Goal: Task Accomplishment & Management: Manage account settings

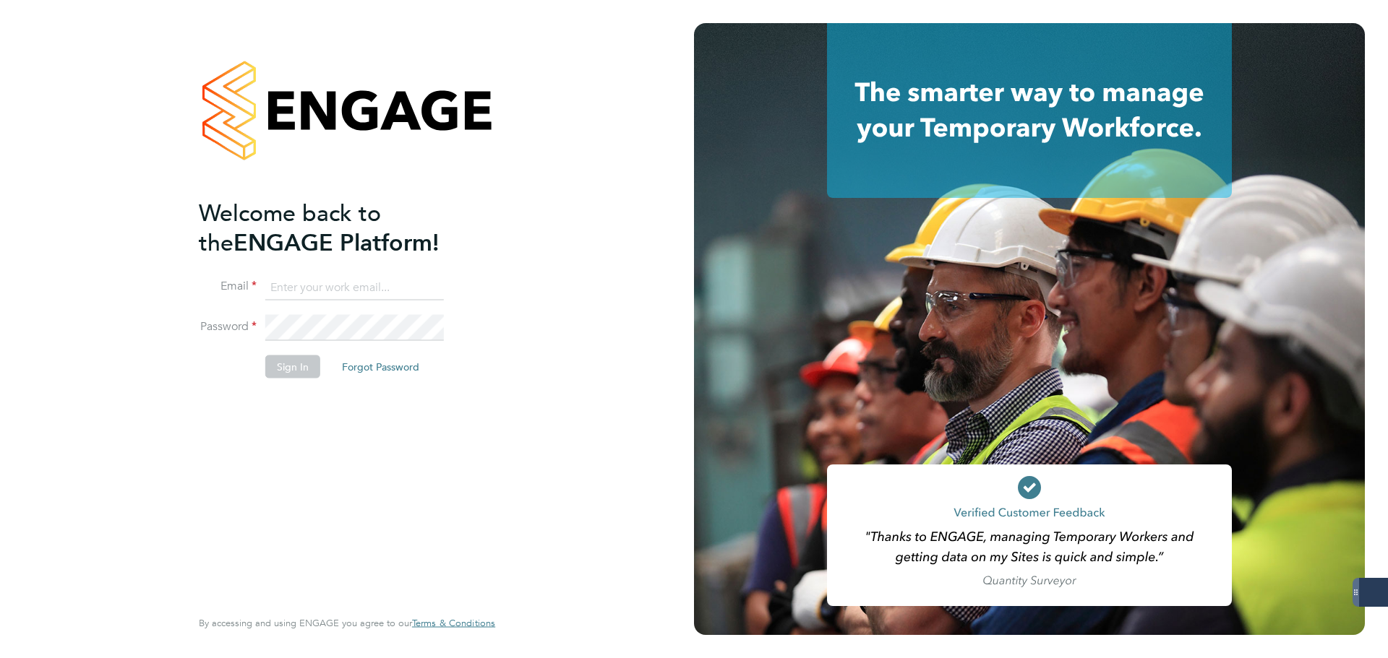
type input "taylor.davies@dovetailslate.co.uk"
click at [286, 373] on button "Sign In" at bounding box center [292, 366] width 55 height 23
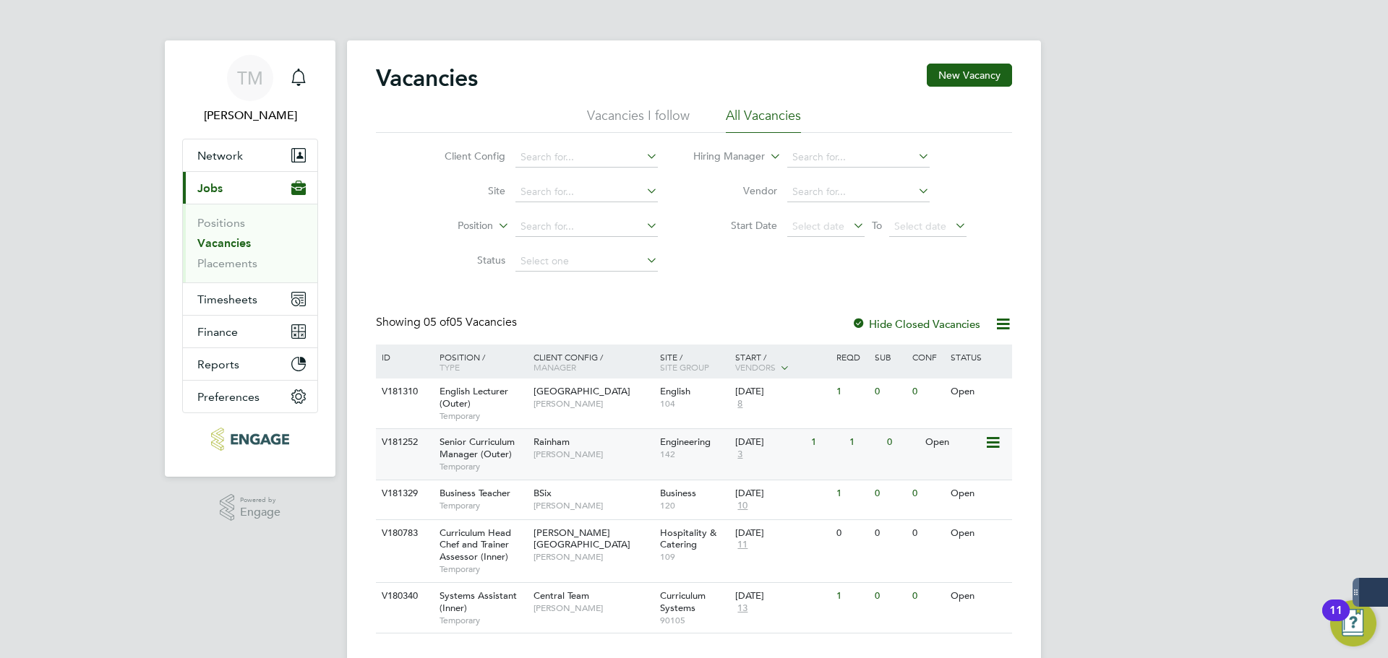
click at [483, 452] on span "Senior Curriculum Manager (Outer)" at bounding box center [476, 448] width 75 height 25
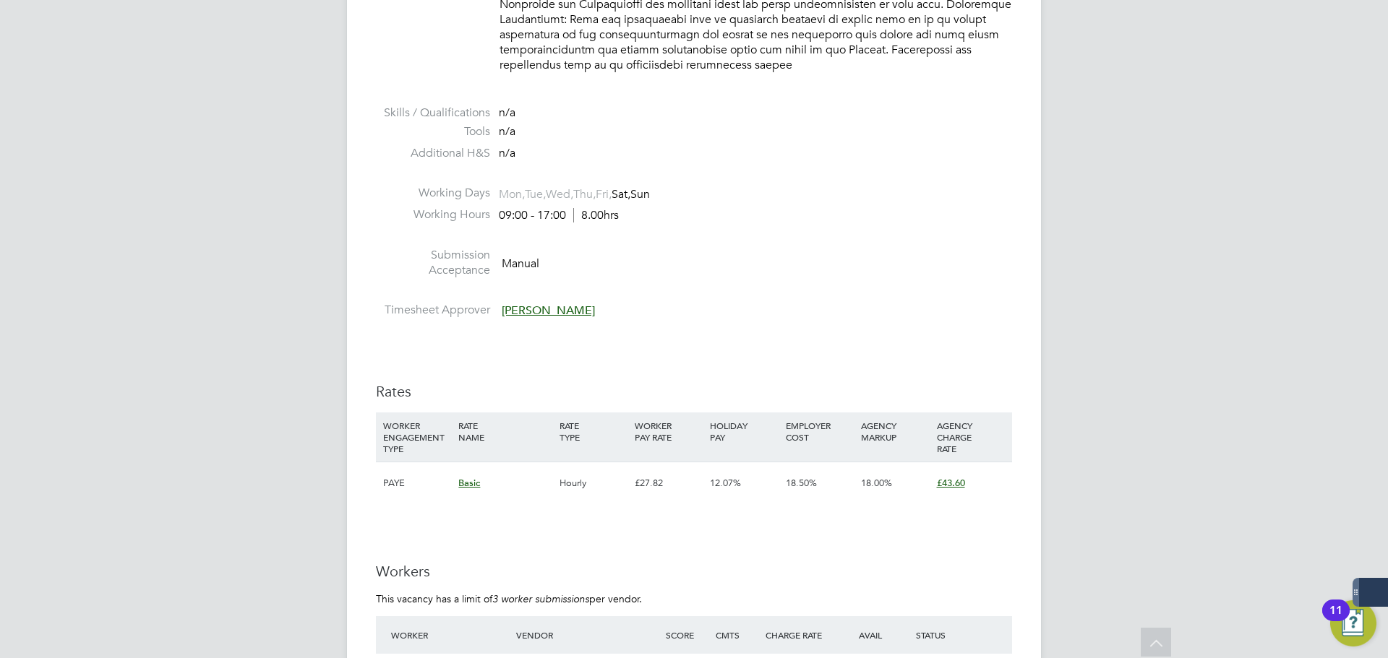
scroll to position [1735, 0]
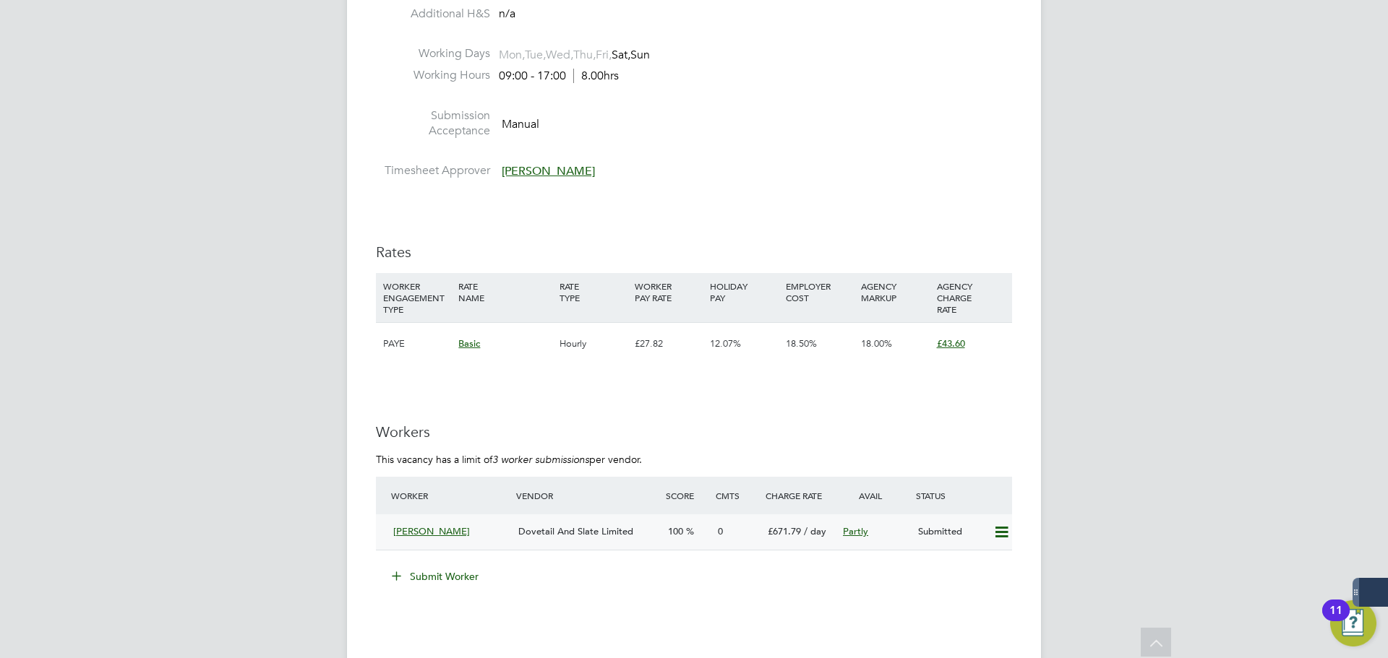
click at [1006, 527] on icon at bounding box center [1001, 533] width 18 height 12
click at [719, 523] on div "0" at bounding box center [737, 532] width 50 height 24
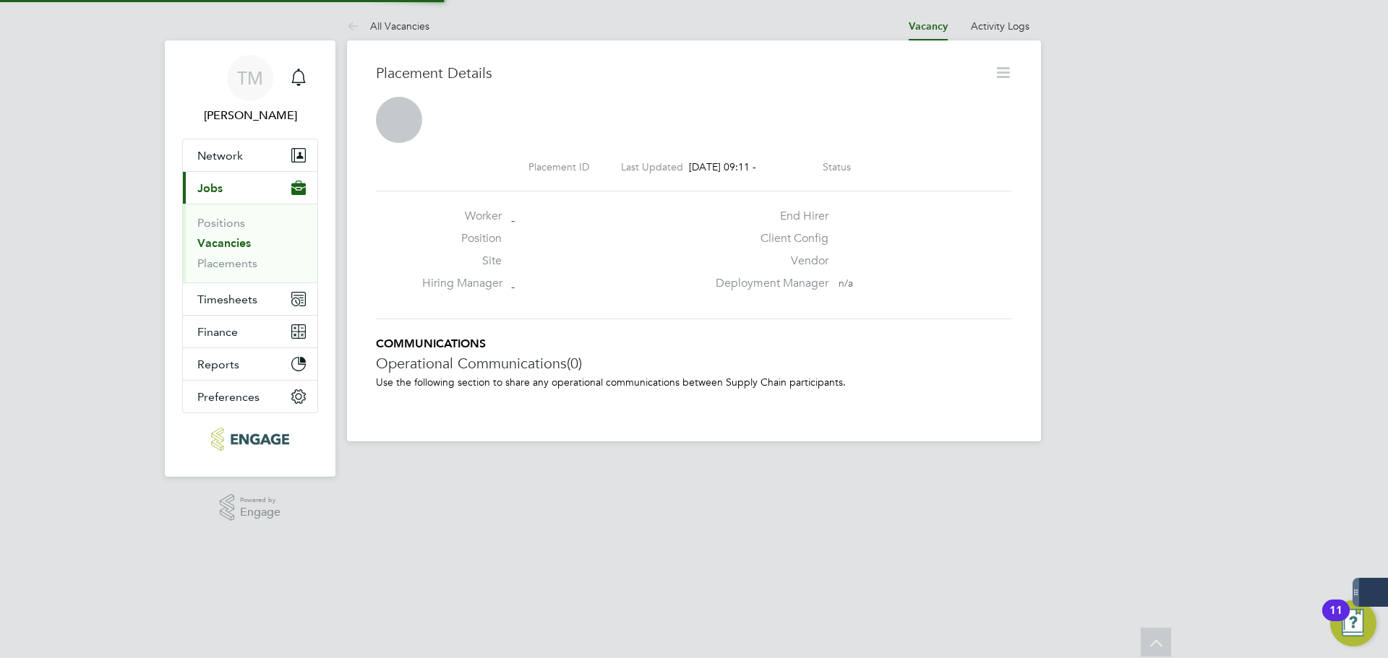
scroll to position [7, 7]
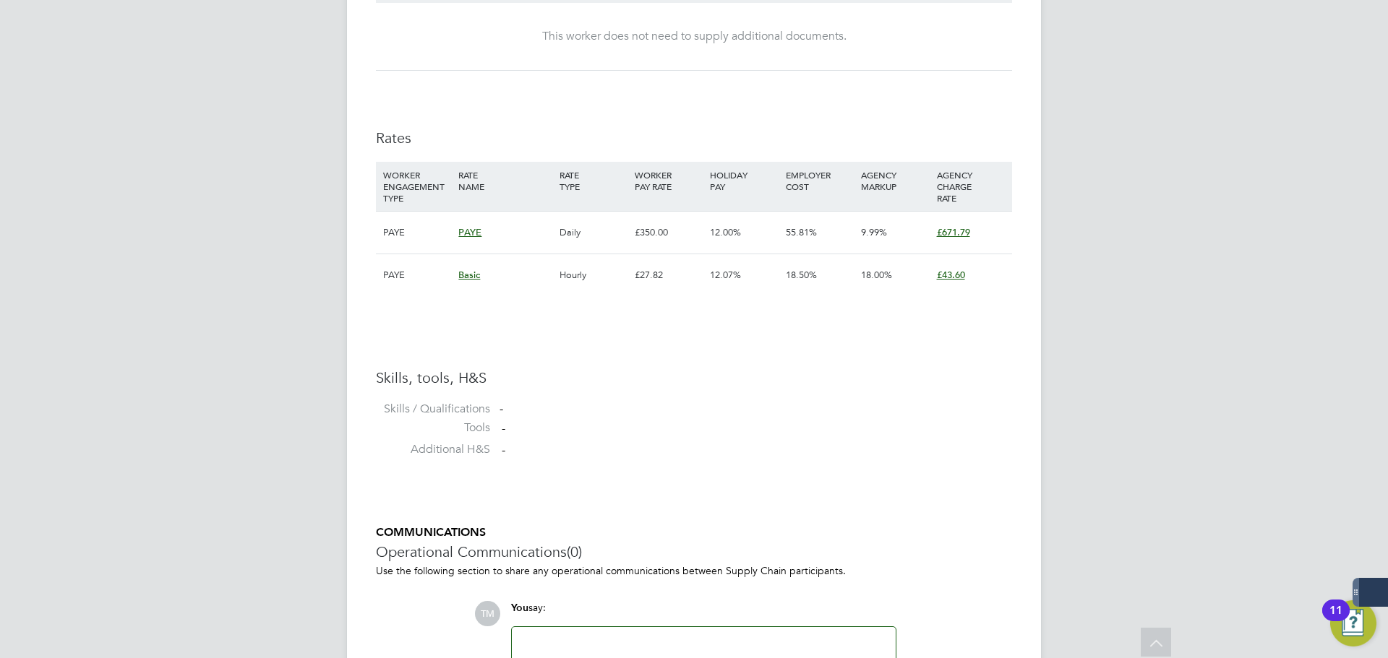
click at [472, 237] on span "PAYE" at bounding box center [469, 232] width 23 height 12
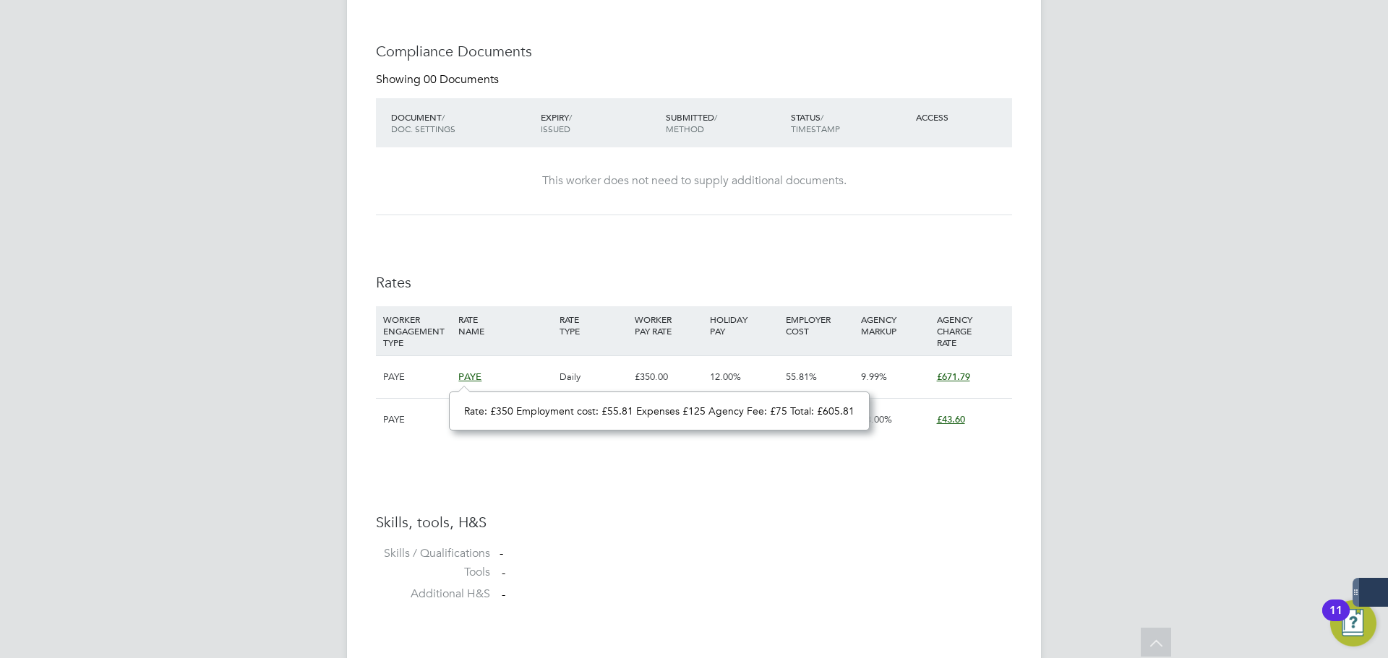
click at [906, 468] on div "Availability Availability 75 out of 82 days of the job (91%) Start 06 Oct 2025 …" at bounding box center [694, 143] width 636 height 936
click at [959, 374] on span "£671.79" at bounding box center [953, 377] width 33 height 12
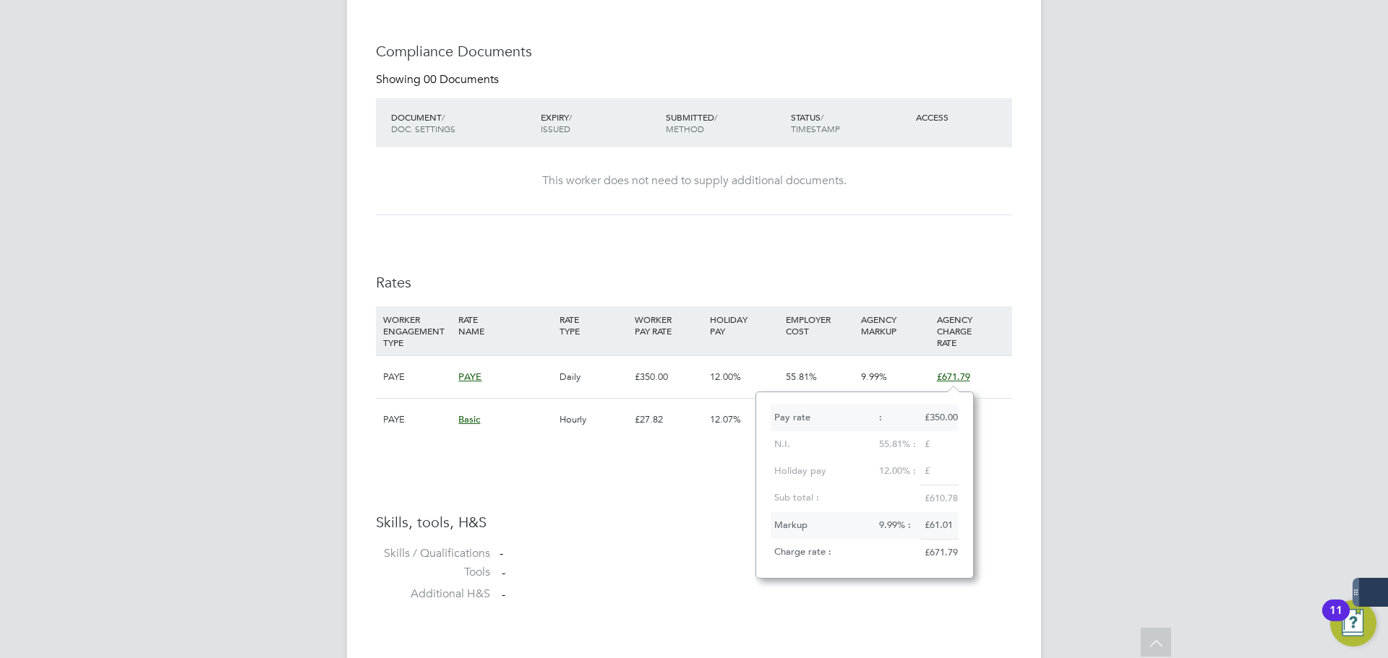
click at [941, 452] on div "£" at bounding box center [940, 444] width 38 height 27
click at [921, 450] on div "£" at bounding box center [940, 444] width 38 height 27
click at [911, 447] on div "55.81% :" at bounding box center [897, 444] width 45 height 27
click at [935, 437] on div "£" at bounding box center [940, 444] width 38 height 27
click at [892, 416] on div ":" at bounding box center [897, 418] width 45 height 27
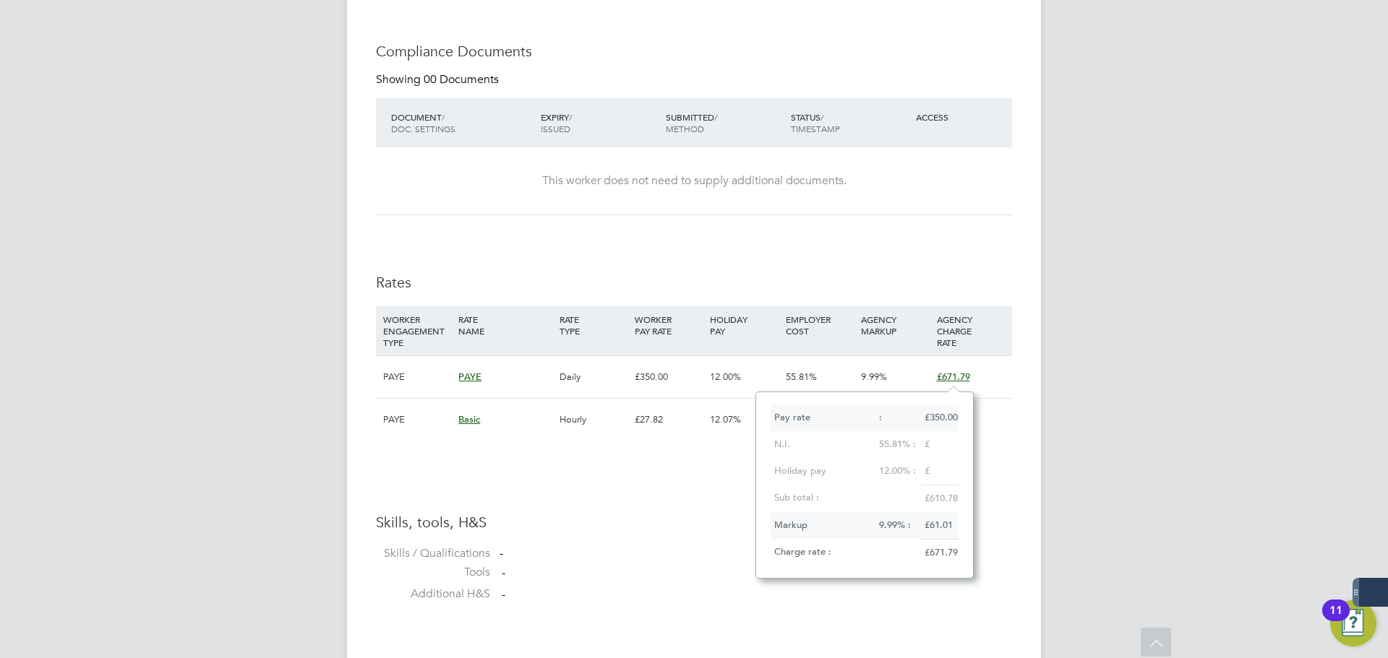
click at [599, 519] on h3 "Skills, tools, H&S" at bounding box center [694, 522] width 636 height 19
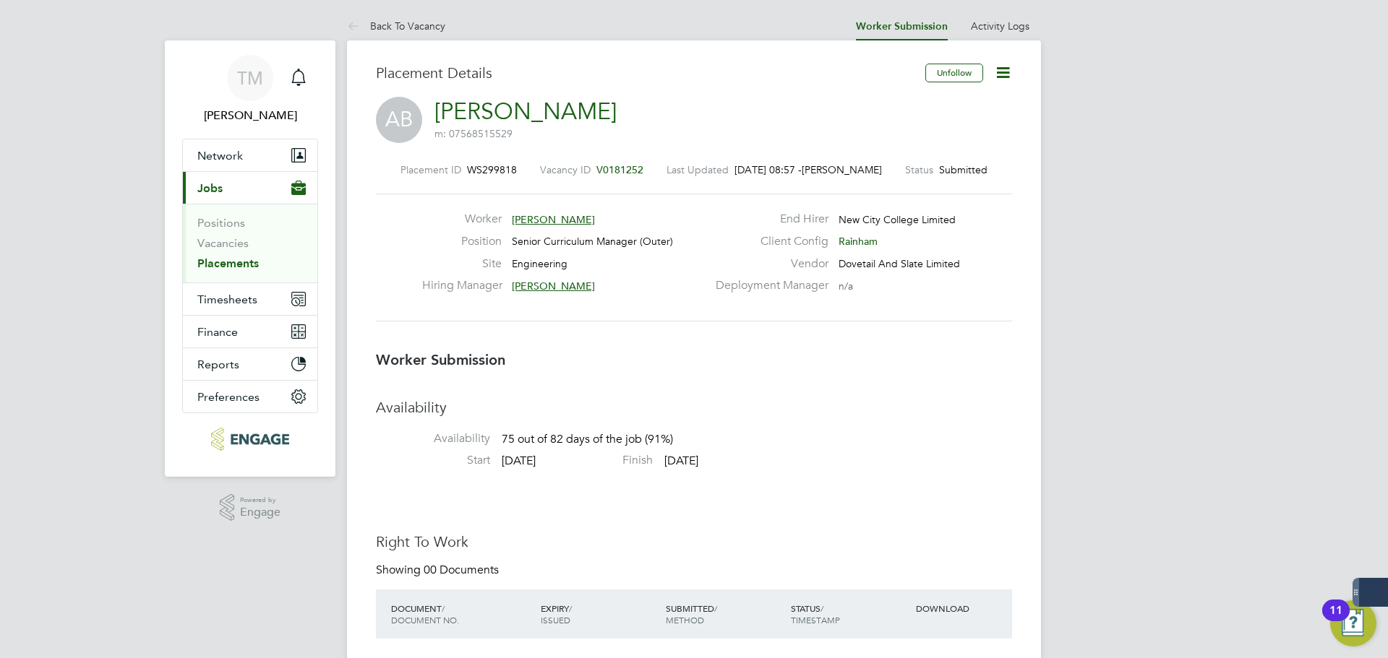
click at [1001, 74] on icon at bounding box center [1003, 73] width 18 height 18
click at [929, 103] on li "Edit Worker Submission e" at bounding box center [942, 107] width 134 height 20
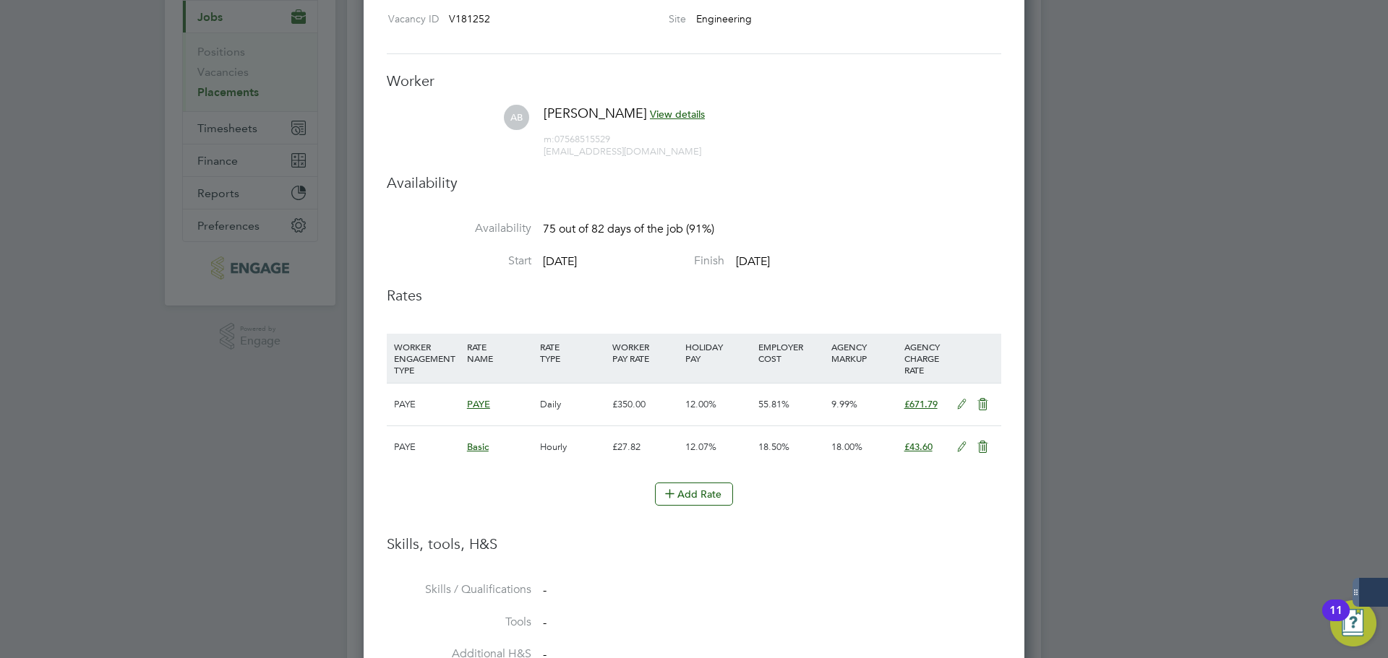
scroll to position [217, 0]
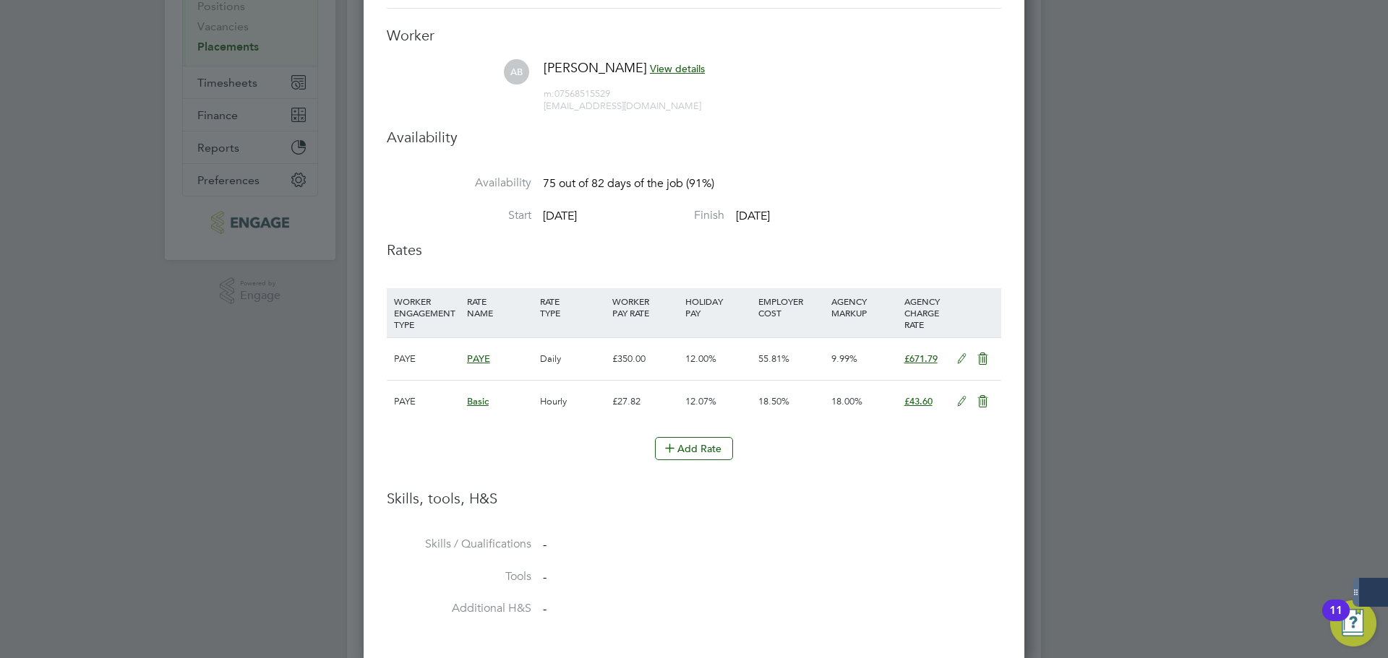
click at [984, 405] on icon at bounding box center [983, 402] width 18 height 12
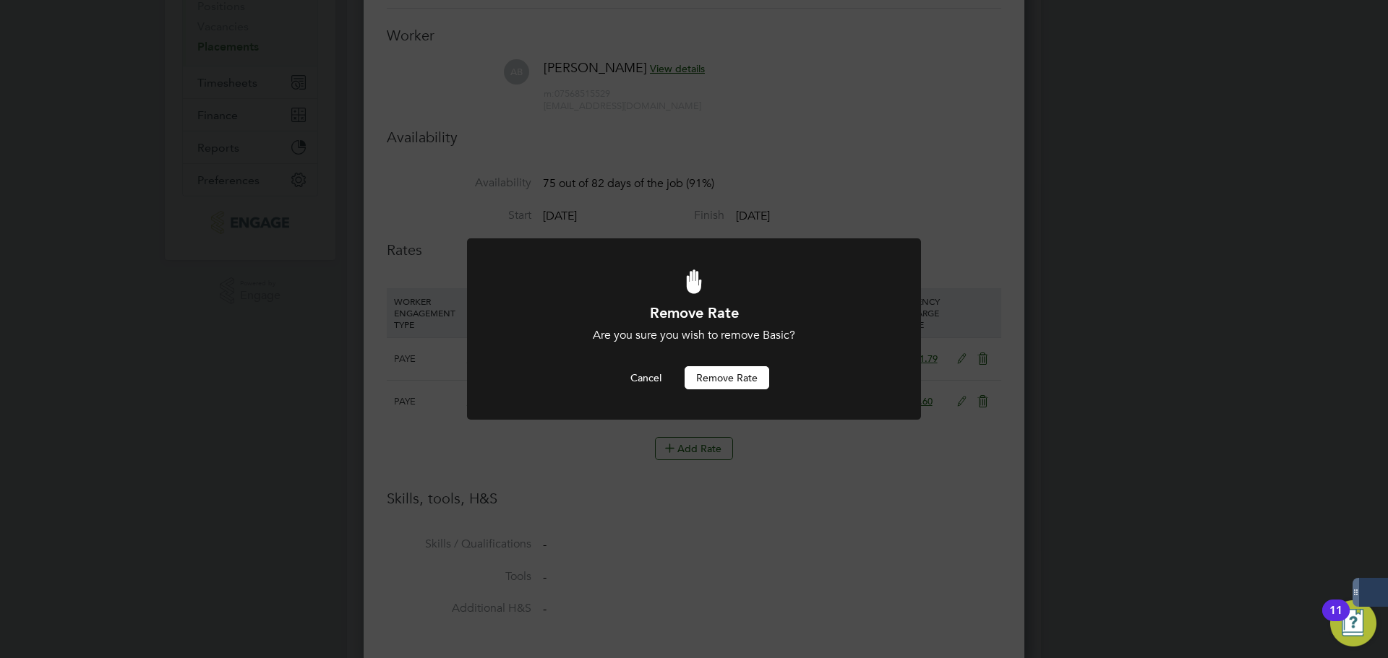
scroll to position [0, 0]
click at [716, 368] on button "Remove rate" at bounding box center [726, 377] width 85 height 23
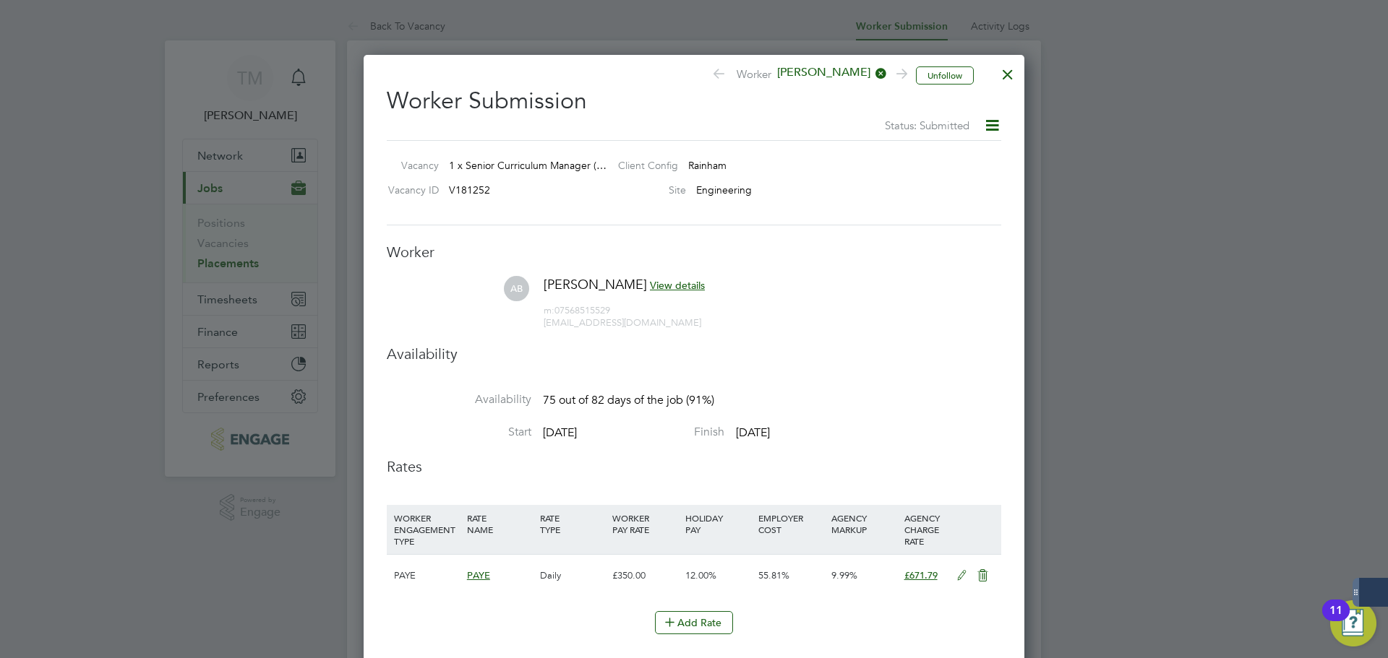
scroll to position [782, 661]
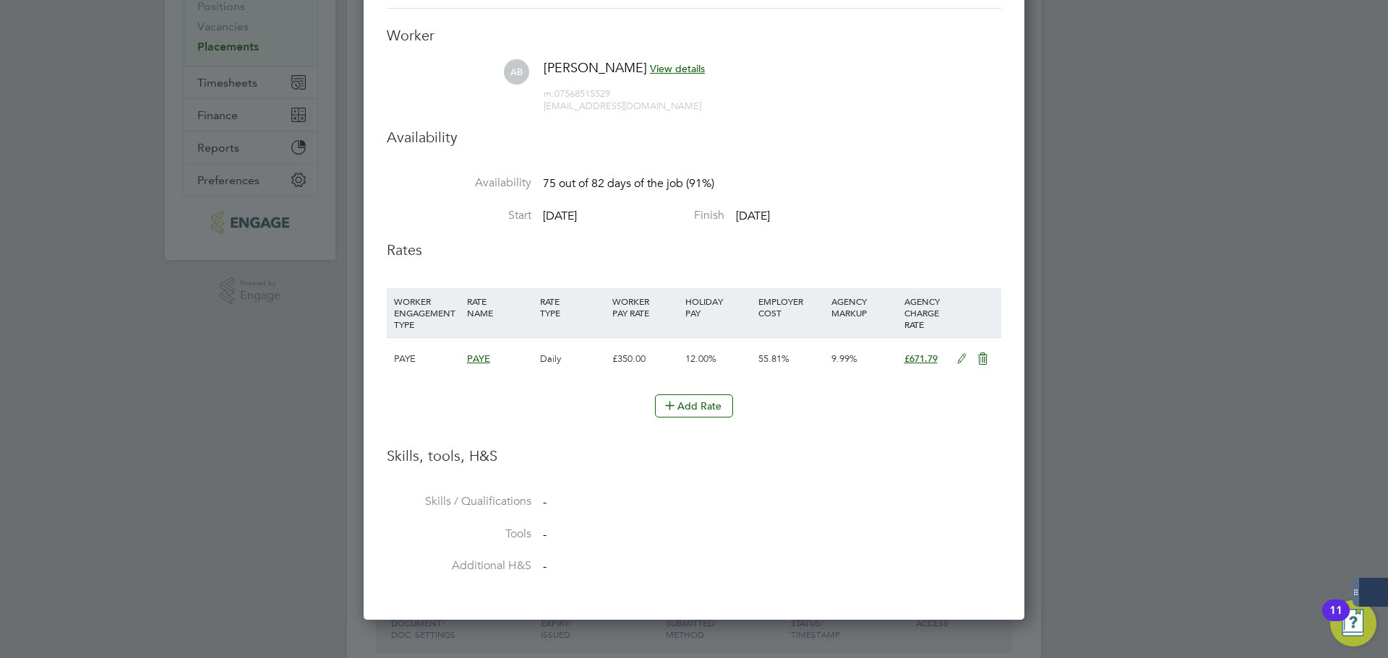
click at [962, 362] on icon at bounding box center [962, 359] width 18 height 12
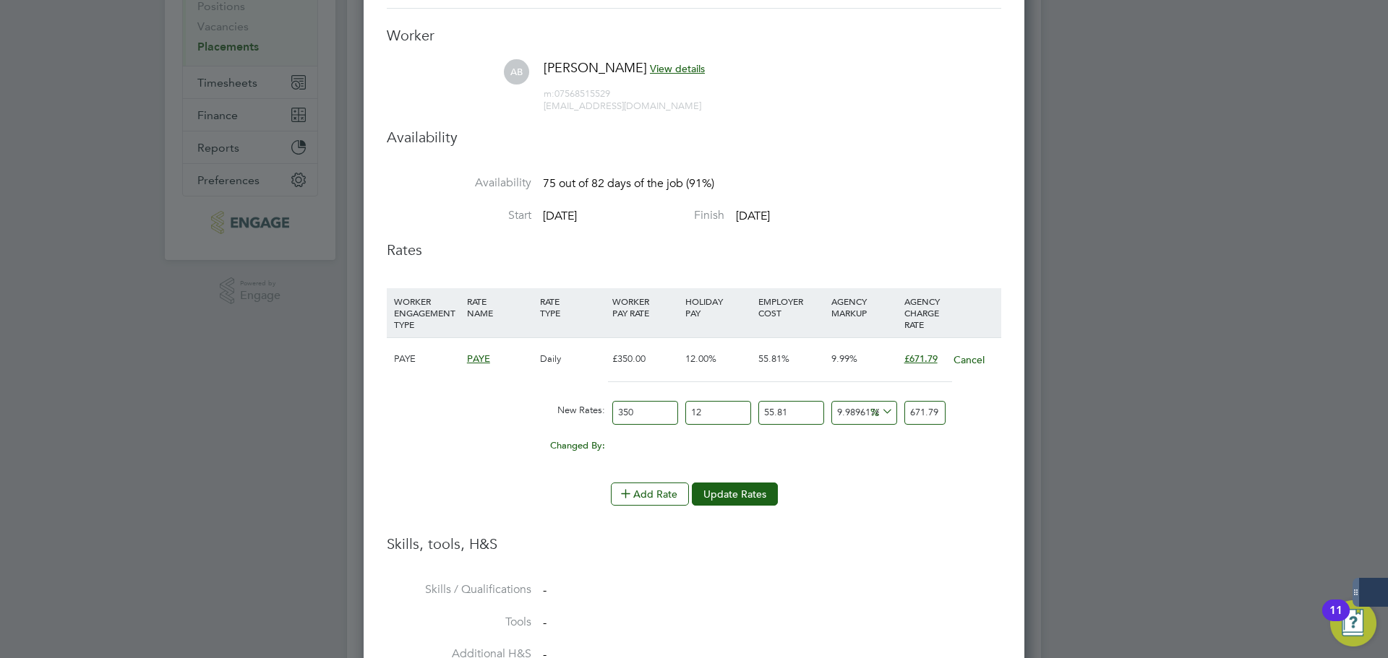
click at [665, 414] on input "350" at bounding box center [645, 413] width 66 height 24
type input "671.7893069306931"
click at [705, 416] on input "12" at bounding box center [718, 413] width 66 height 24
click at [713, 414] on input "12" at bounding box center [718, 413] width 66 height 24
click at [794, 412] on input "55.81" at bounding box center [791, 413] width 66 height 24
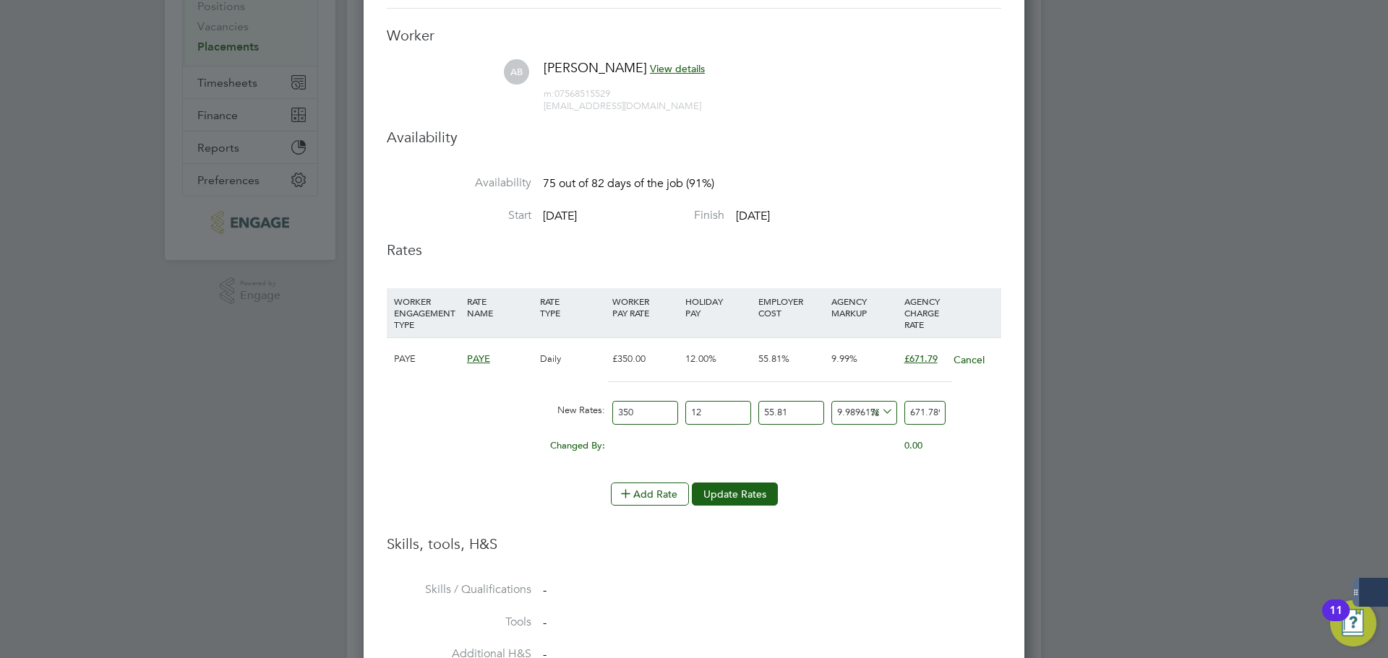
click at [914, 412] on input "671.7893069306931" at bounding box center [924, 413] width 41 height 24
type input "9.989617610035738"
type input "671.789306936931"
type input "9.989617615337034"
type input "671.78930696931"
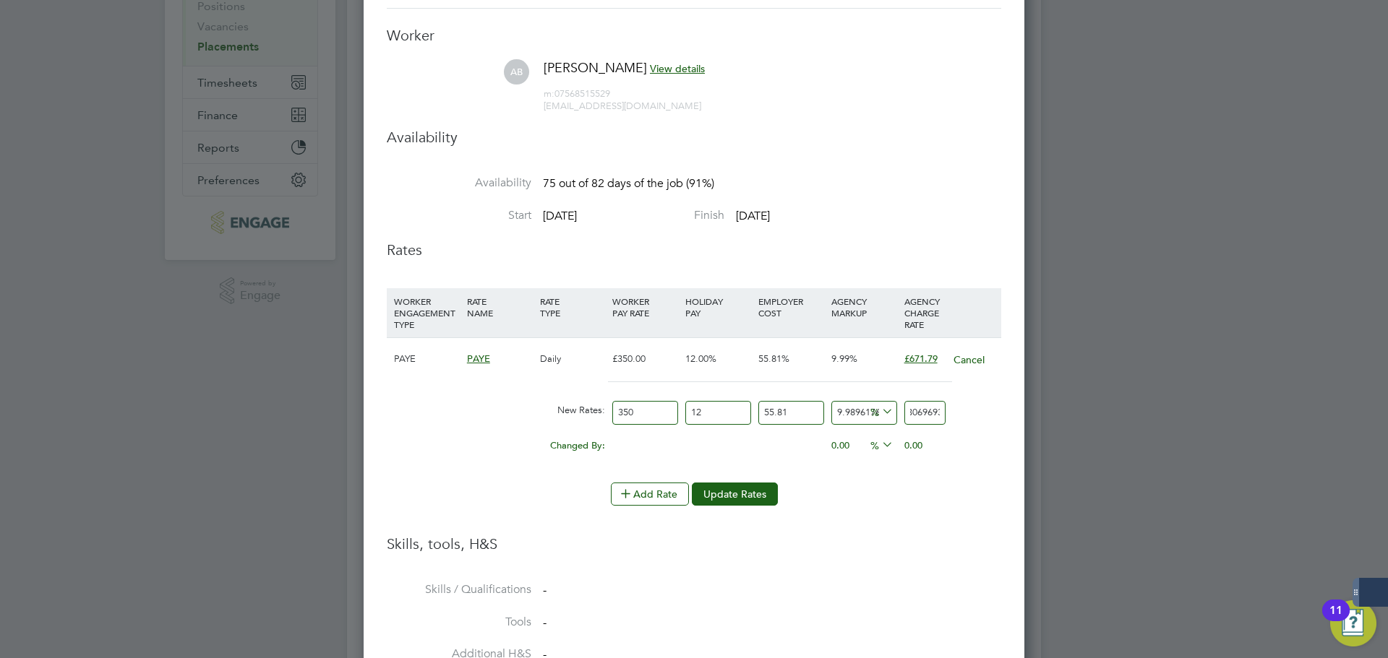
type input "9.989617570114175"
type input "671.7893066931"
type input "9.989617609064677"
type input "671.789306931"
type input "9.98962782215126"
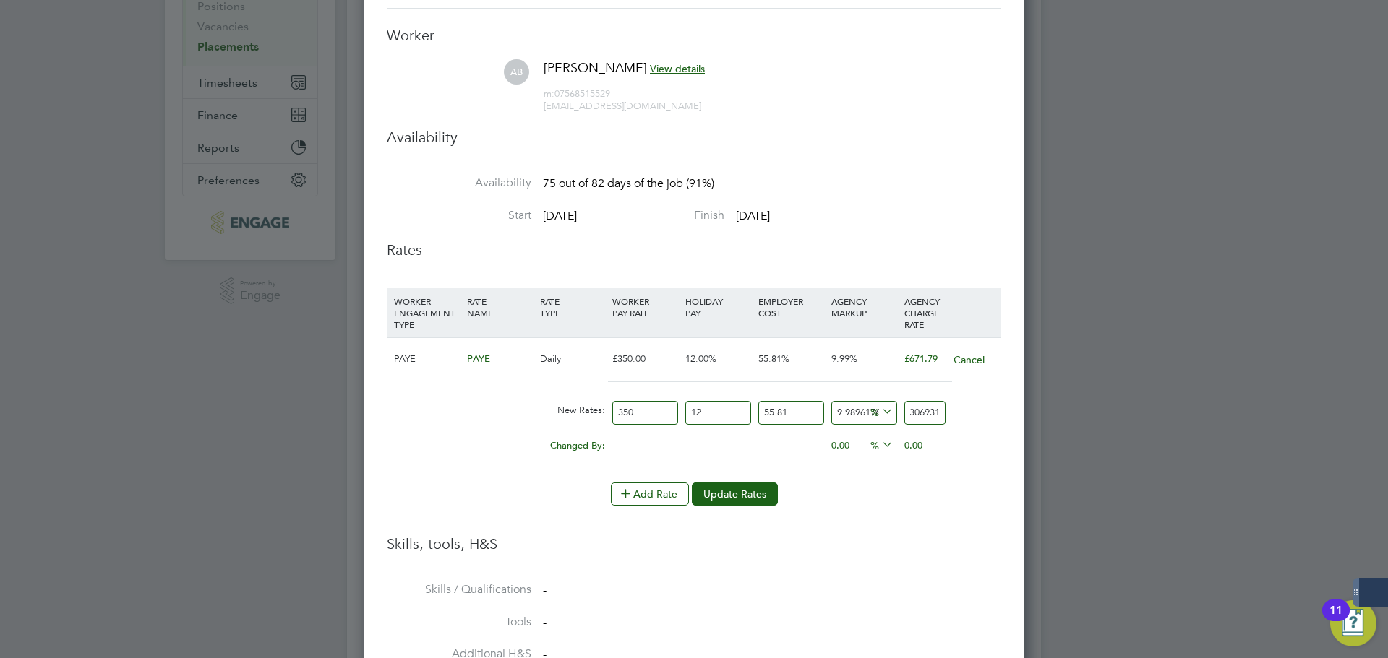
type input "671.78936931"
type input "9.989680835109219"
type input "671.7896931"
type input "9.989228606531503"
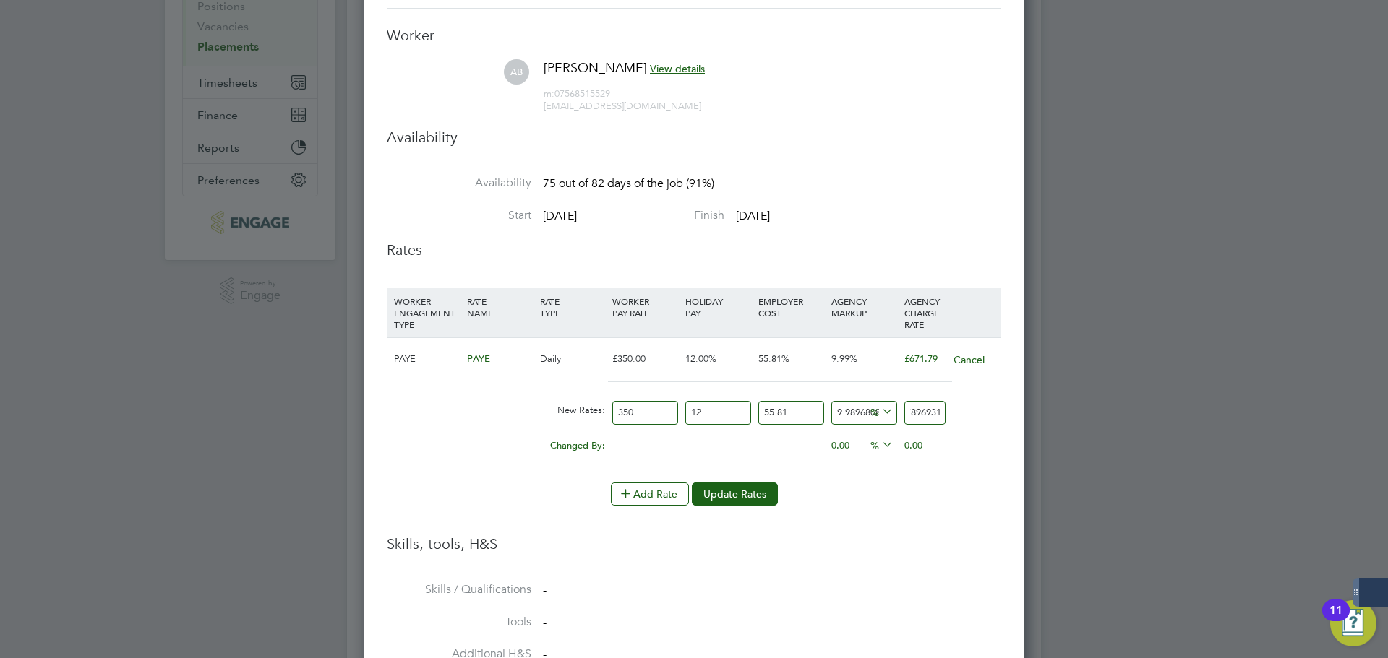
type input "671.786931"
type input "9.986343584349855"
type input "671.76931"
type input "9.973865998488478"
type input "671.6931"
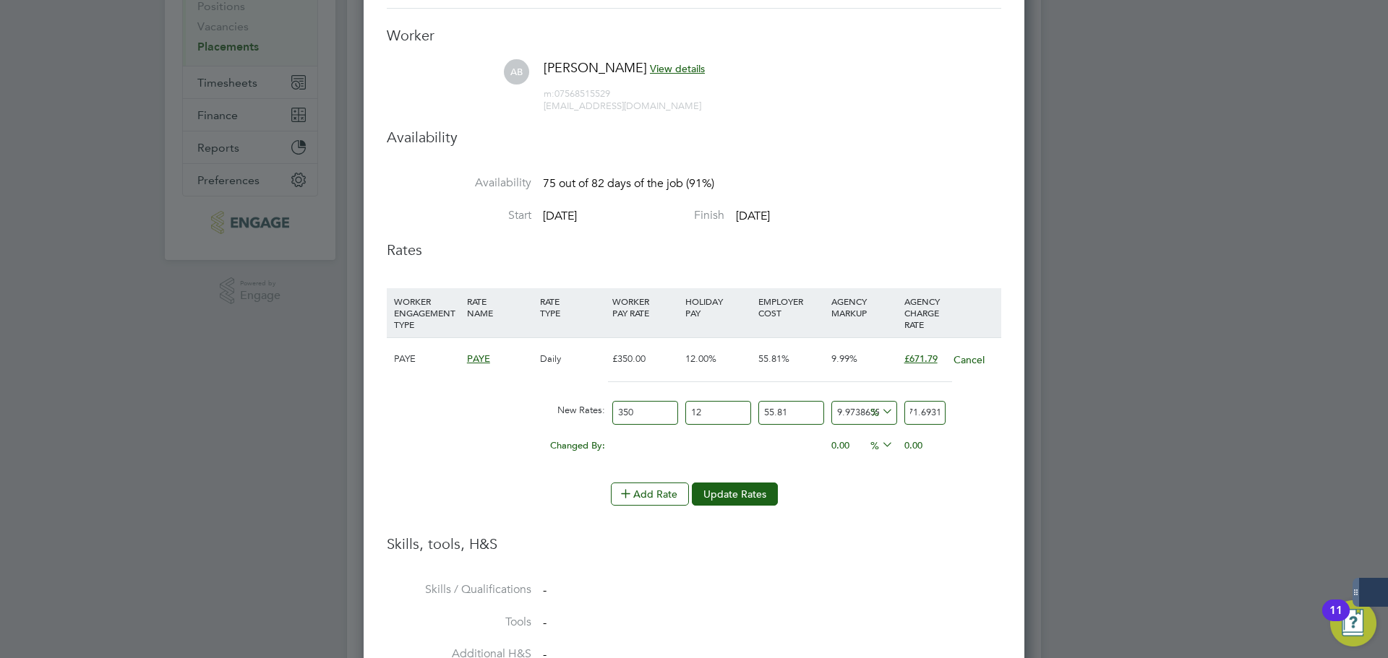
type input "1099638.6599848848"
type input "6716931"
type input "110731.44829718037"
type input "676931"
type input "10858.368971104263"
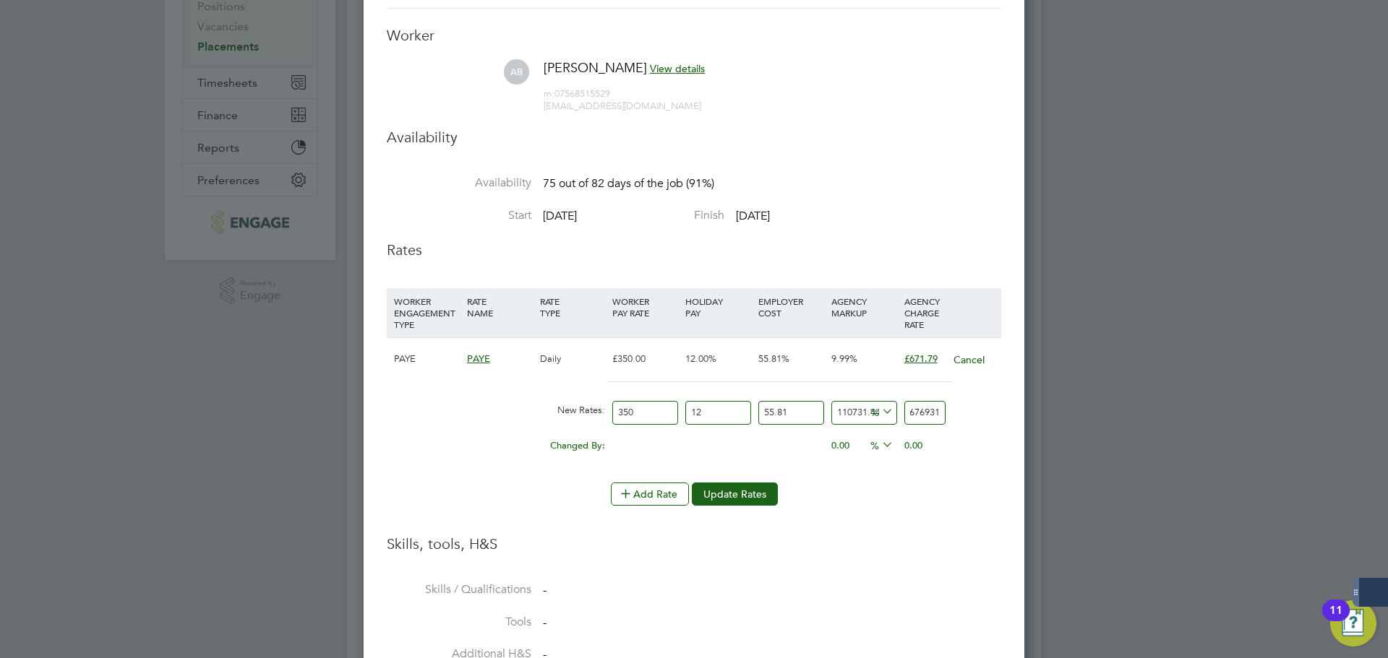
type input "66931"
type input "1034.7873980475958"
type input "6931"
type input "52.42924074192927"
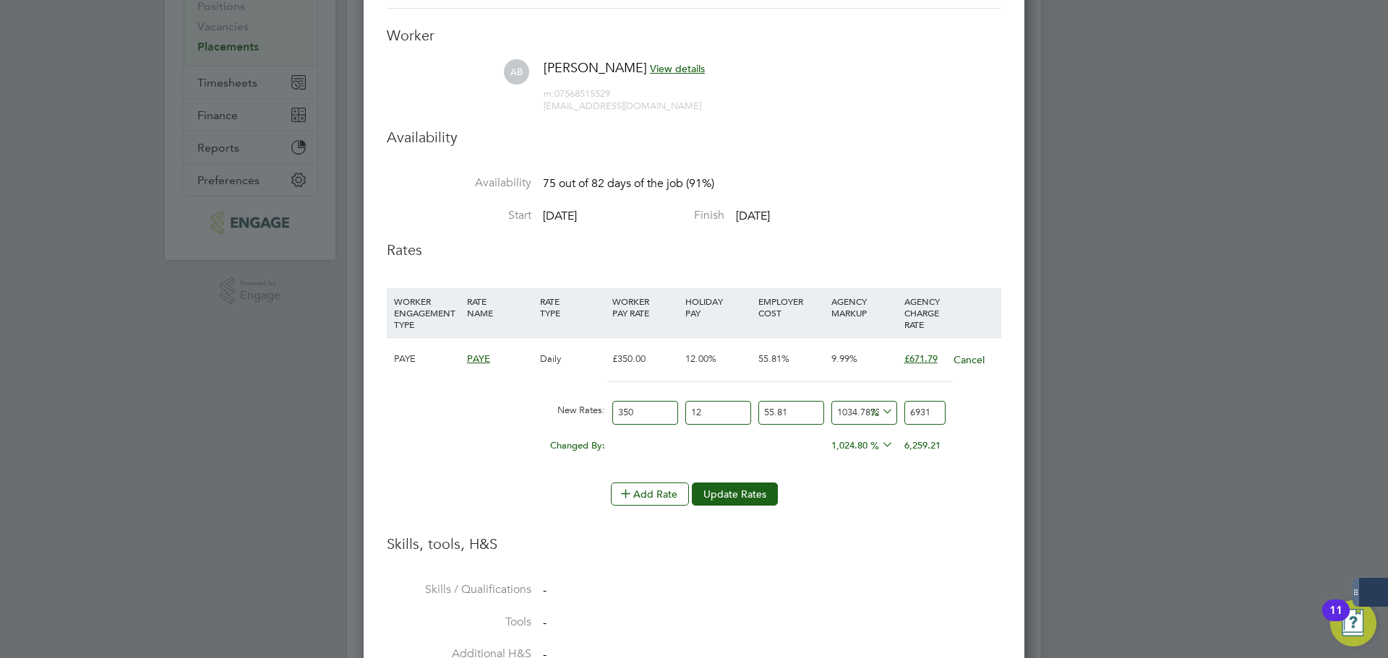
type input "931"
type input "-84.77344856176217"
type input "93"
type input "-98.5264627640415"
type input "9"
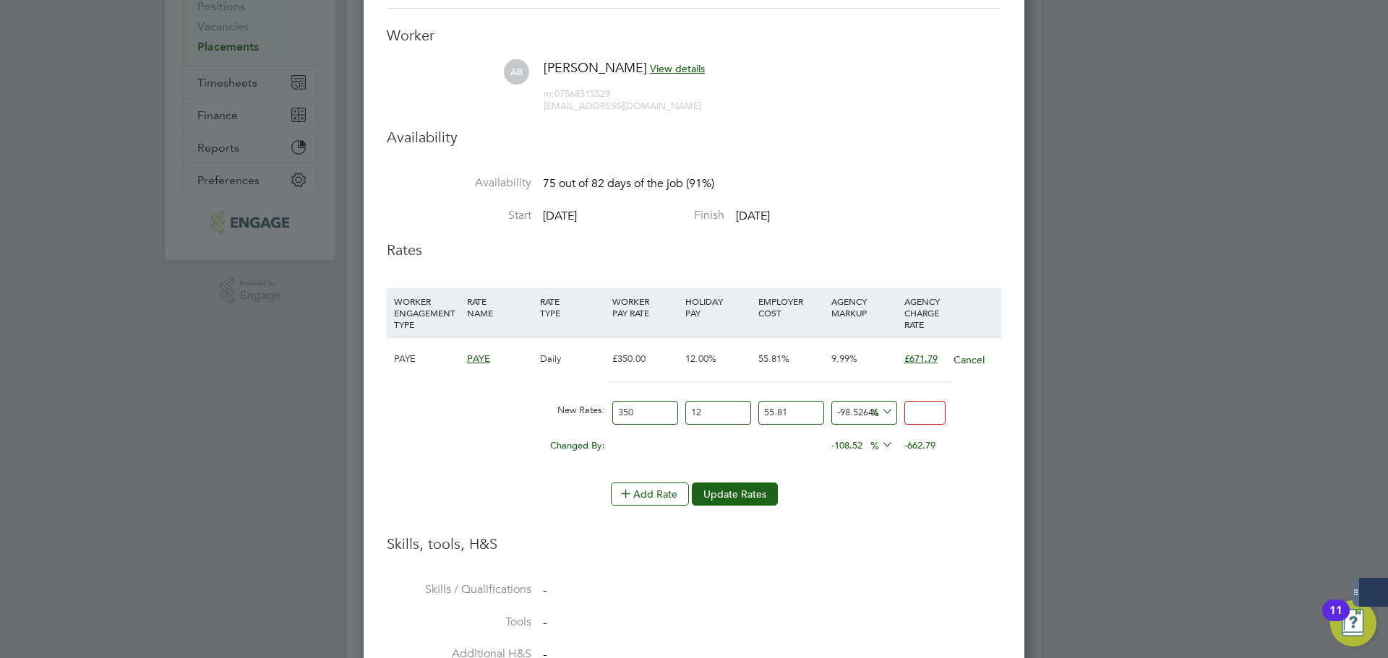
type input "-99.18136820224528"
type input "5"
type input "-90.66759750559616"
type input "57"
type input "-6.675975055961669"
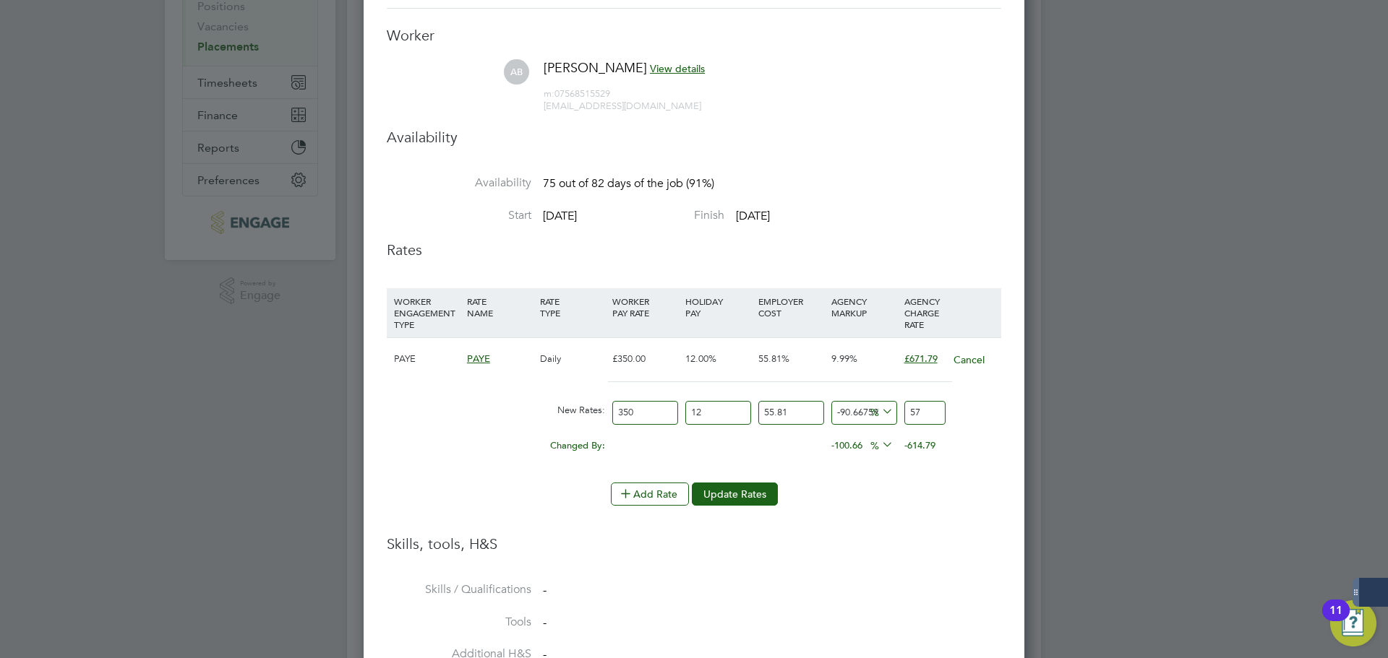
type input "570"
type input "-6.544993968320914"
type input "570.8"
type input "-6.543356704725404"
type input "570.8100000000001"
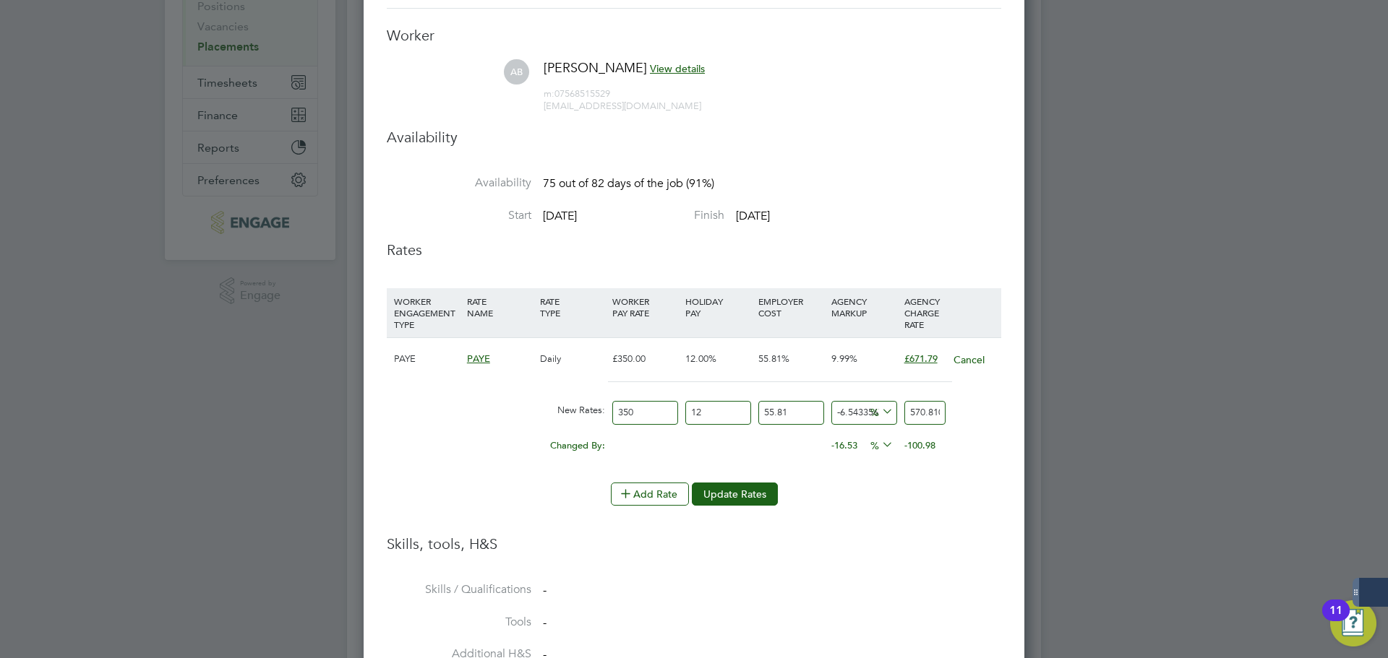
click at [885, 548] on h3 "Skills, tools, H&S" at bounding box center [694, 544] width 614 height 19
click at [722, 411] on input "12" at bounding box center [718, 413] width 66 height 24
type input "1"
type input "514.7483035714286"
type input "0"
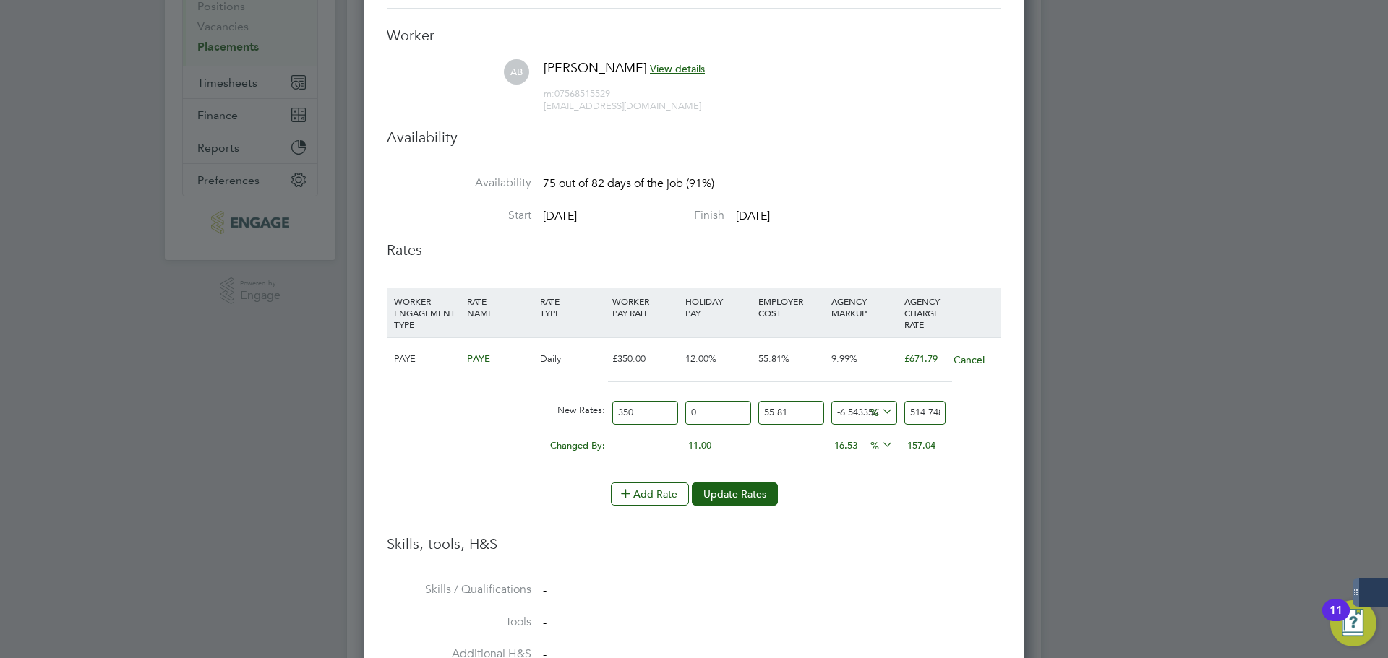
type input "509.6517857142857"
click at [879, 598] on li "Skills / Qualifications -" at bounding box center [694, 599] width 614 height 33
drag, startPoint x: 937, startPoint y: 410, endPoint x: 890, endPoint y: 412, distance: 47.0
click at [890, 412] on div "New Rates: 350 0 n/a 55.81 n/a -6.543356704725404 -35.6832142857143 % 509.65178…" at bounding box center [694, 413] width 614 height 38
type input "94961288439.52158"
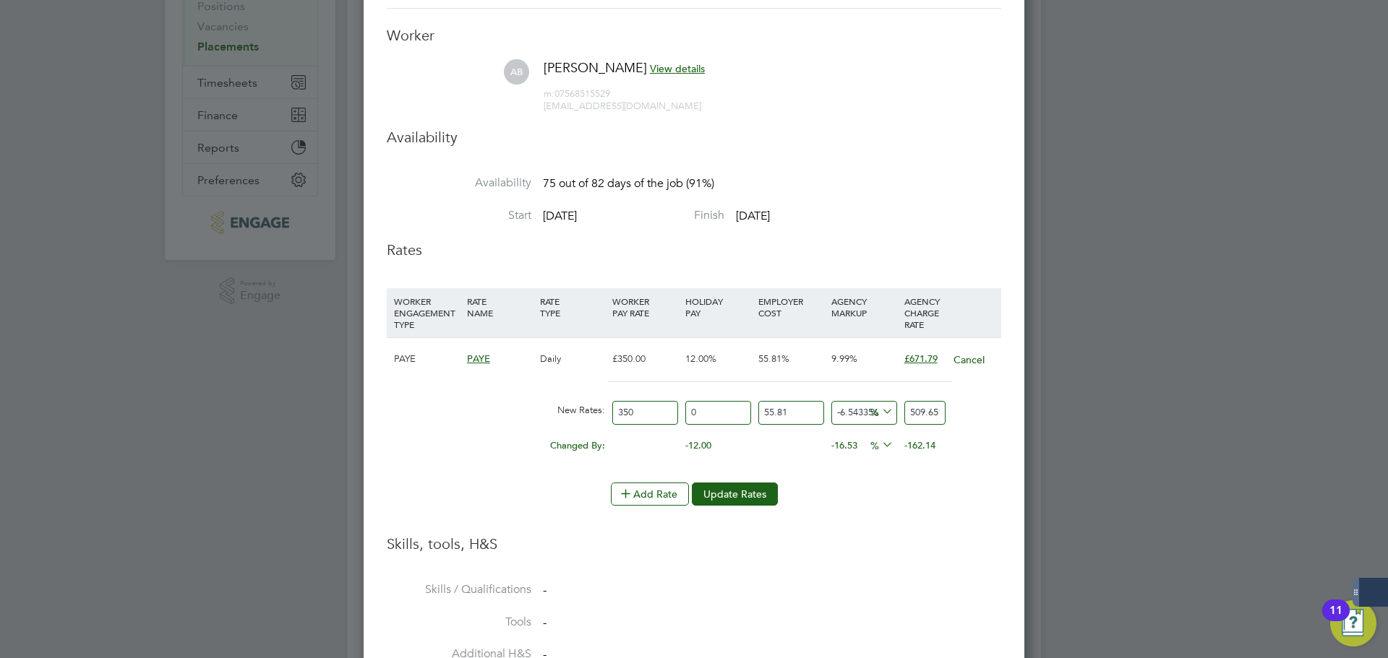
type input "517857142857"
type input "1048503606464.222"
type input "5717857142857"
type input "10455565320823.285"
type input "57017857142857"
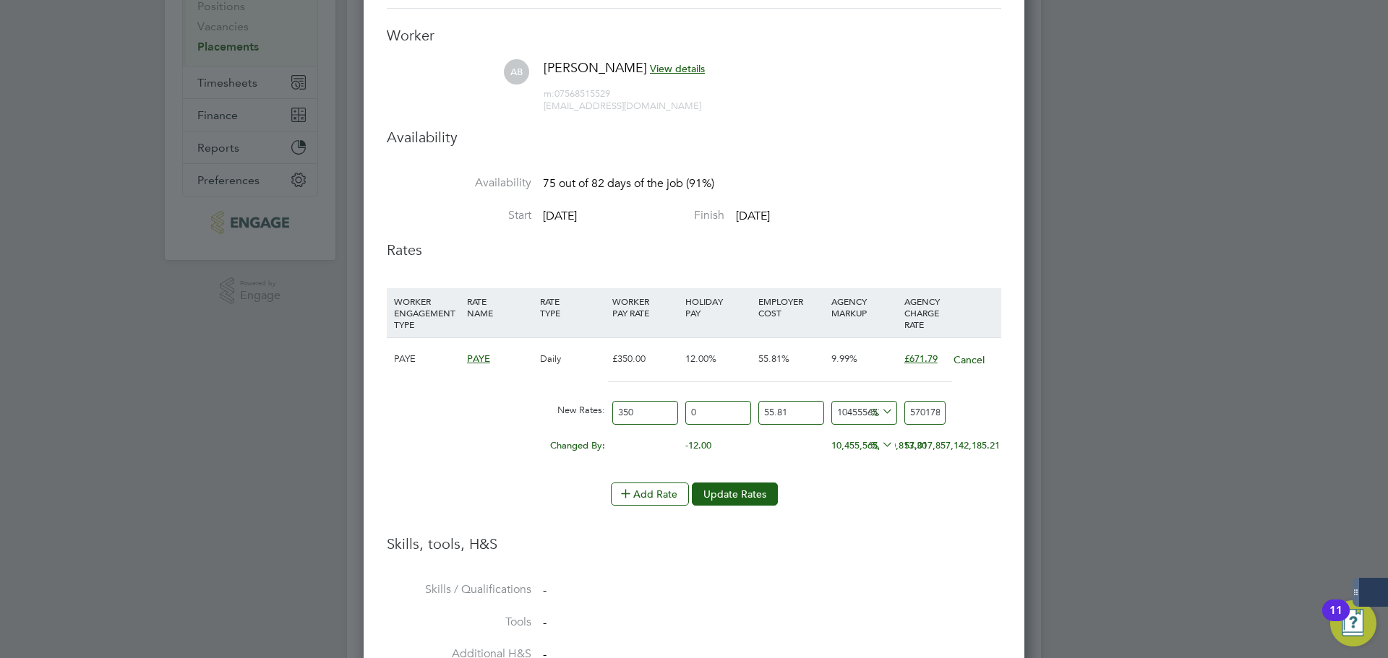
type input "4.555653209232857"
type input "570.17857142857"
type input "4.672881282671569"
type input "570.817857142857"
type input "4.671767943426646"
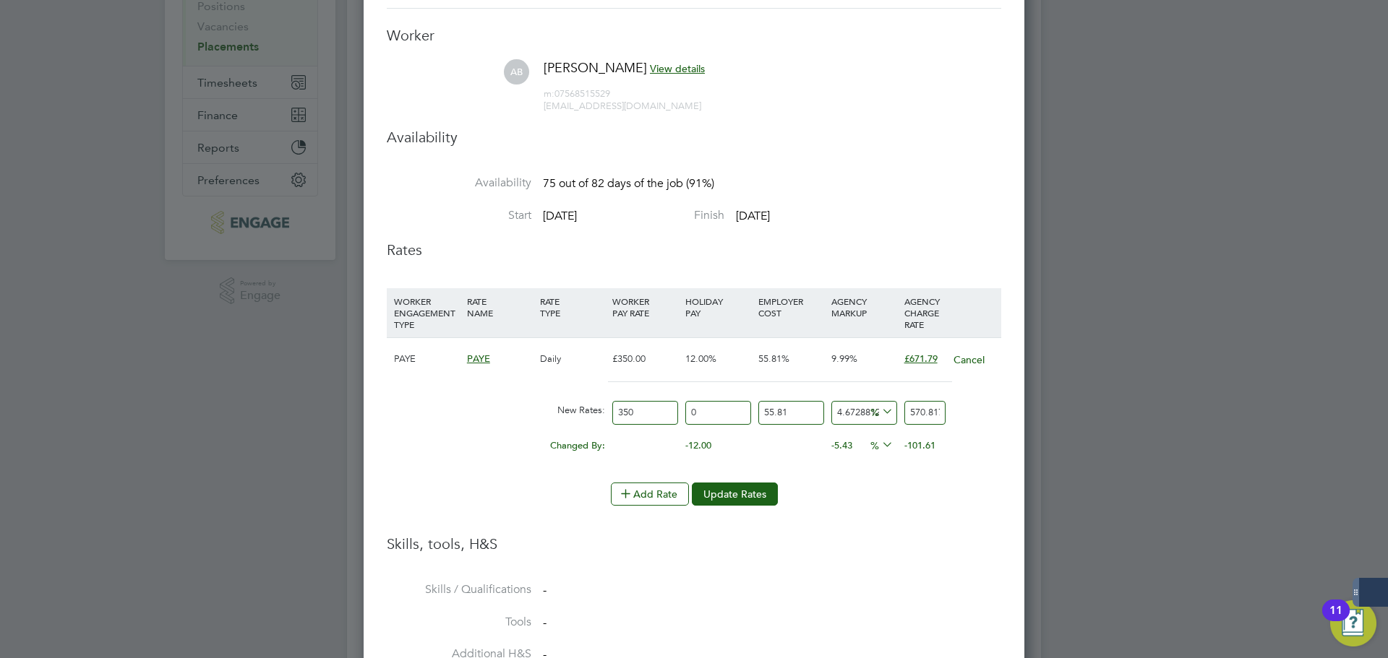
type input "570.8117857142857"
type input "4.671767943426517"
type input "570.811785714285"
type input "4.671767943425601"
type input "570.81178571428"
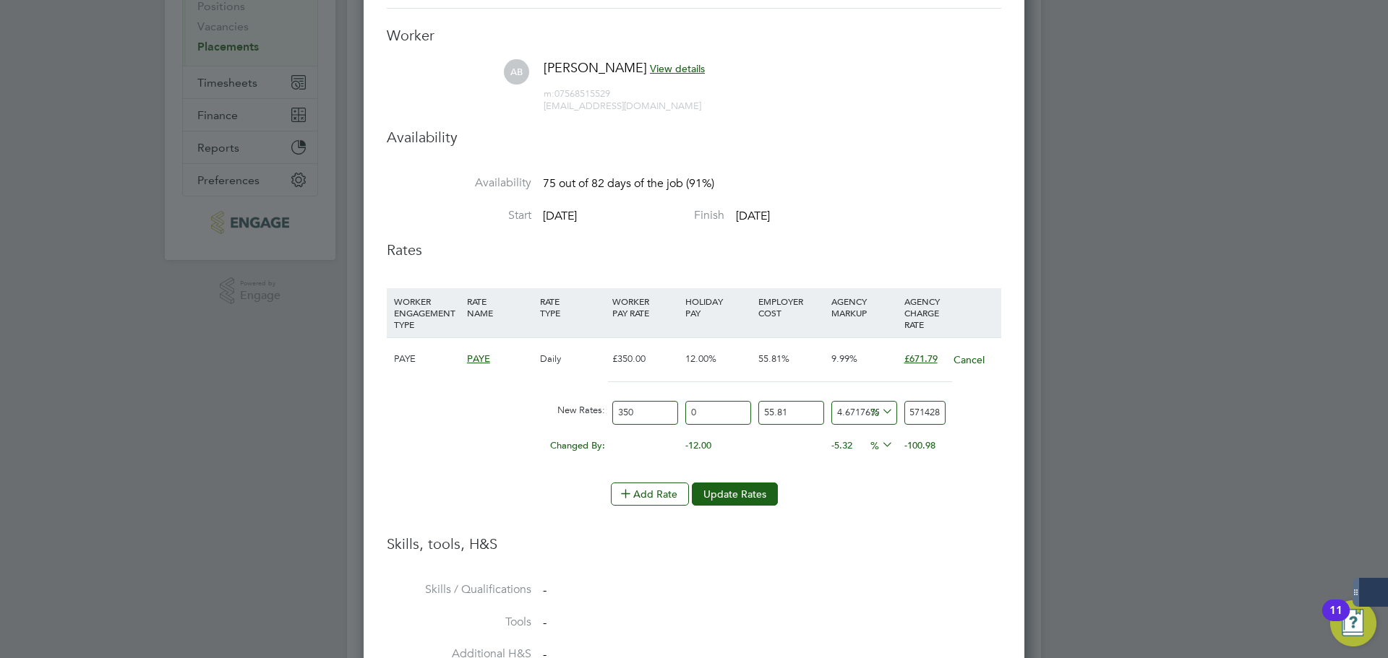
type input "4.671767943410931"
type input "570.8117857142"
type input "4.671767943374256"
type input "570.811785714"
type input "4.671767942640762"
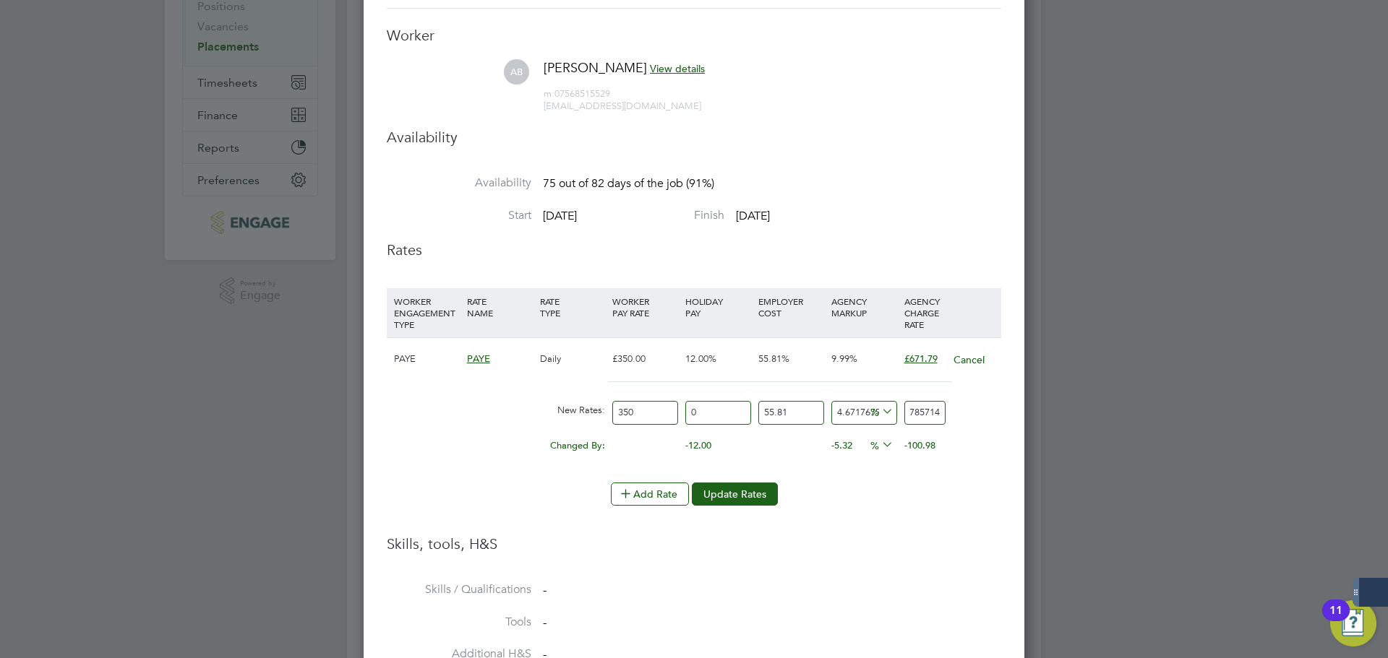
type input "570.81178571"
type input "4.671767940807027"
type input "570.8117857"
type input "4.671767812445561"
type input "570.811785"
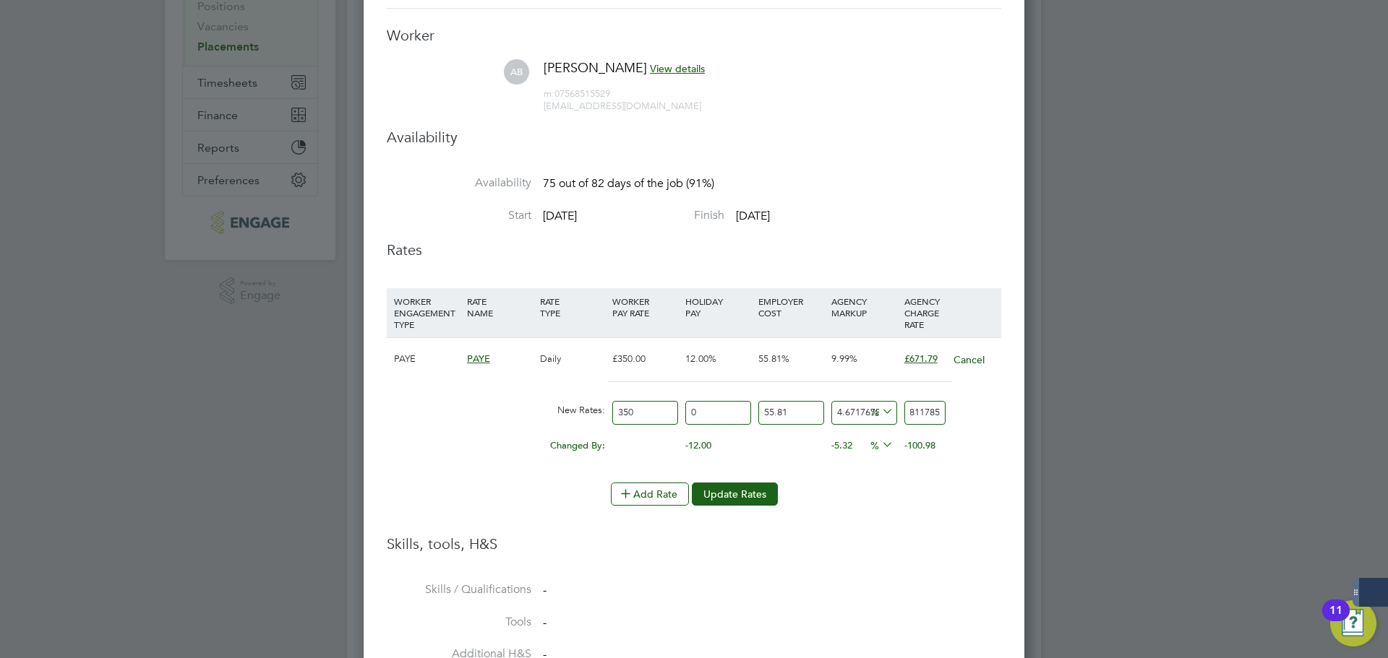
type input "4.671766895577948"
type input "570.81178"
type input "4.671752225696132"
type input "570.8117"
type input "4.671623864230244"
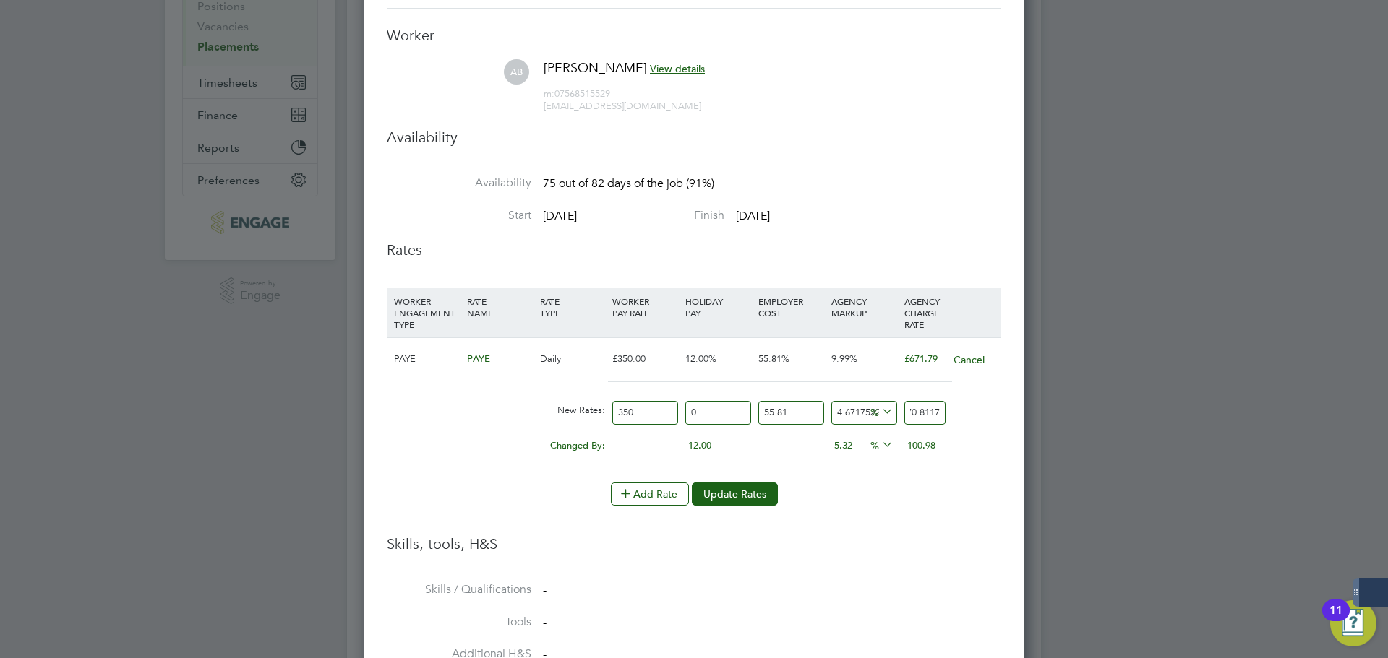
type input "570.811"
type input "4.671440490707547"
type input "570.81"
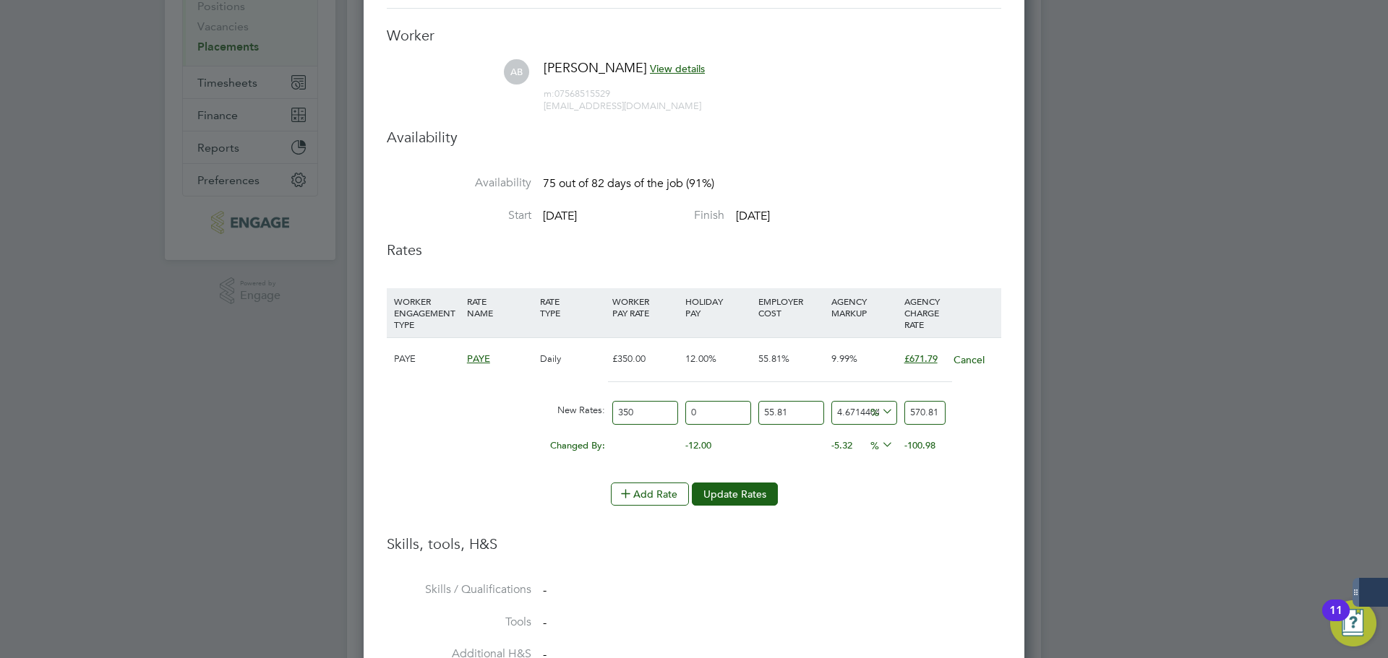
click at [881, 493] on div "Add Rate Update Rates" at bounding box center [694, 494] width 614 height 23
click at [733, 497] on button "Update Rates" at bounding box center [735, 494] width 86 height 23
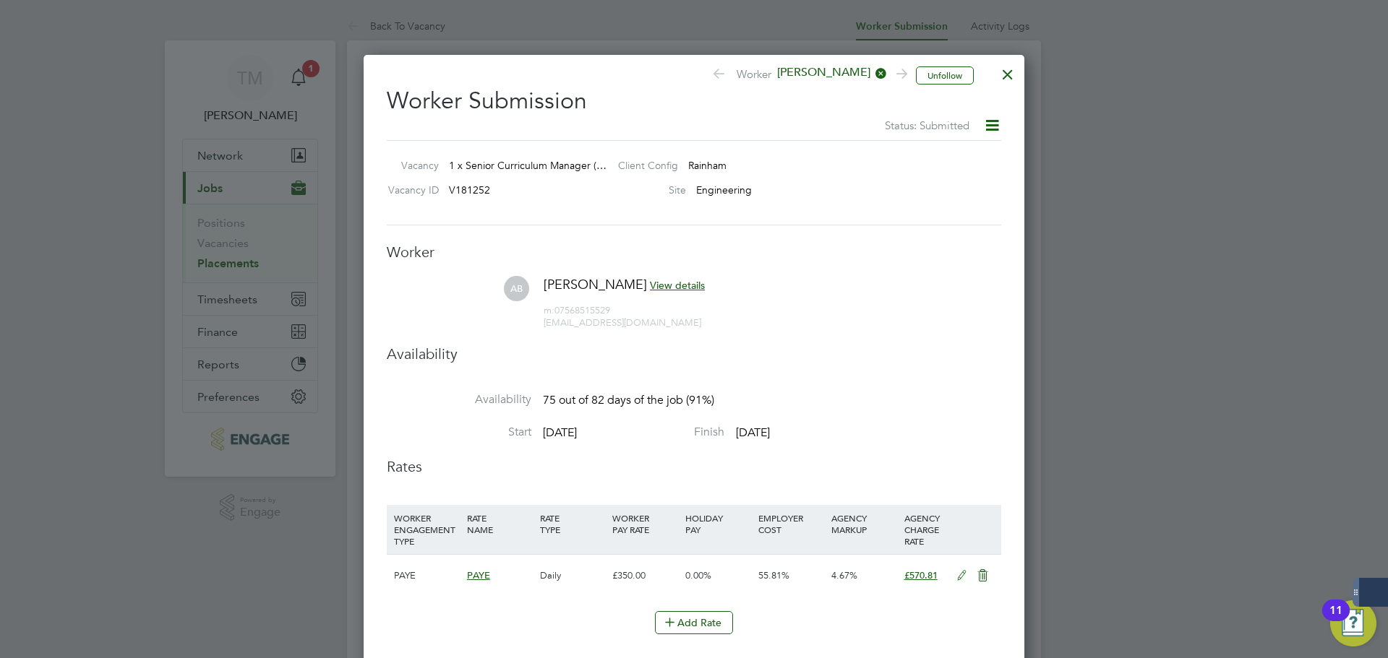
click at [1004, 72] on div at bounding box center [1008, 71] width 26 height 26
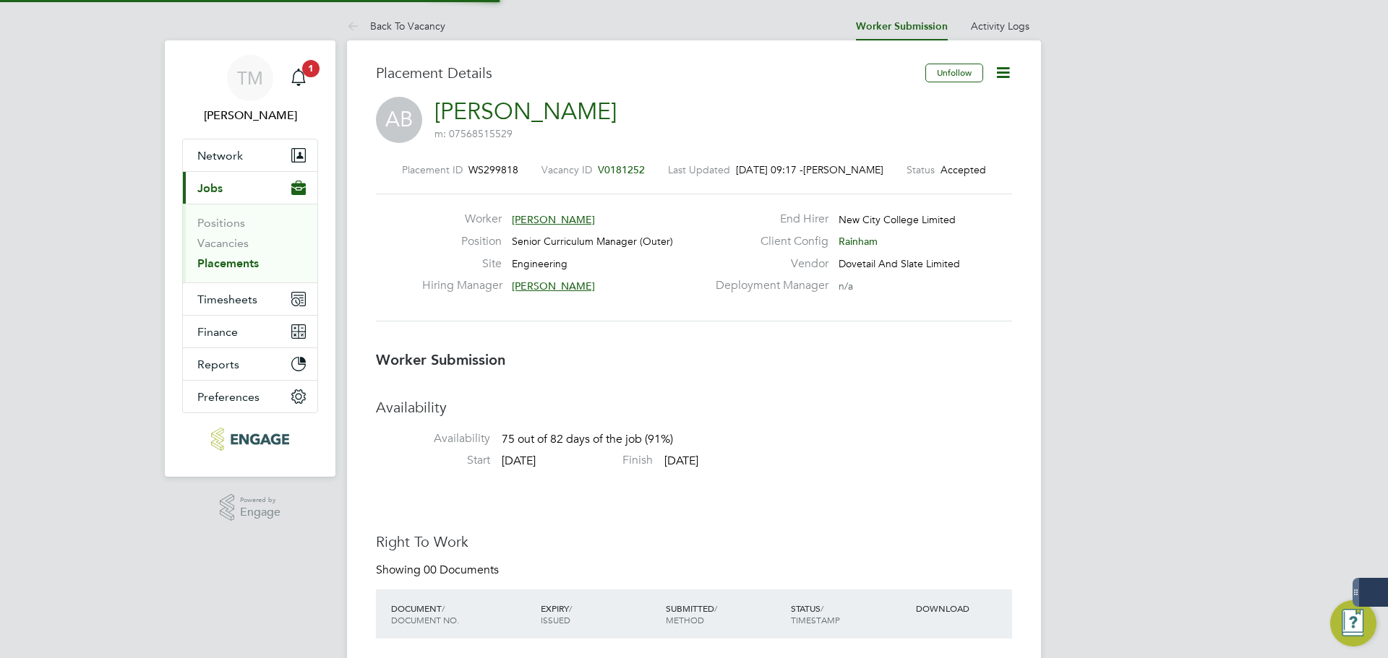
scroll to position [43, 101]
drag, startPoint x: 284, startPoint y: 73, endPoint x: 295, endPoint y: 69, distance: 11.7
click at [285, 73] on div "Main navigation" at bounding box center [298, 78] width 29 height 29
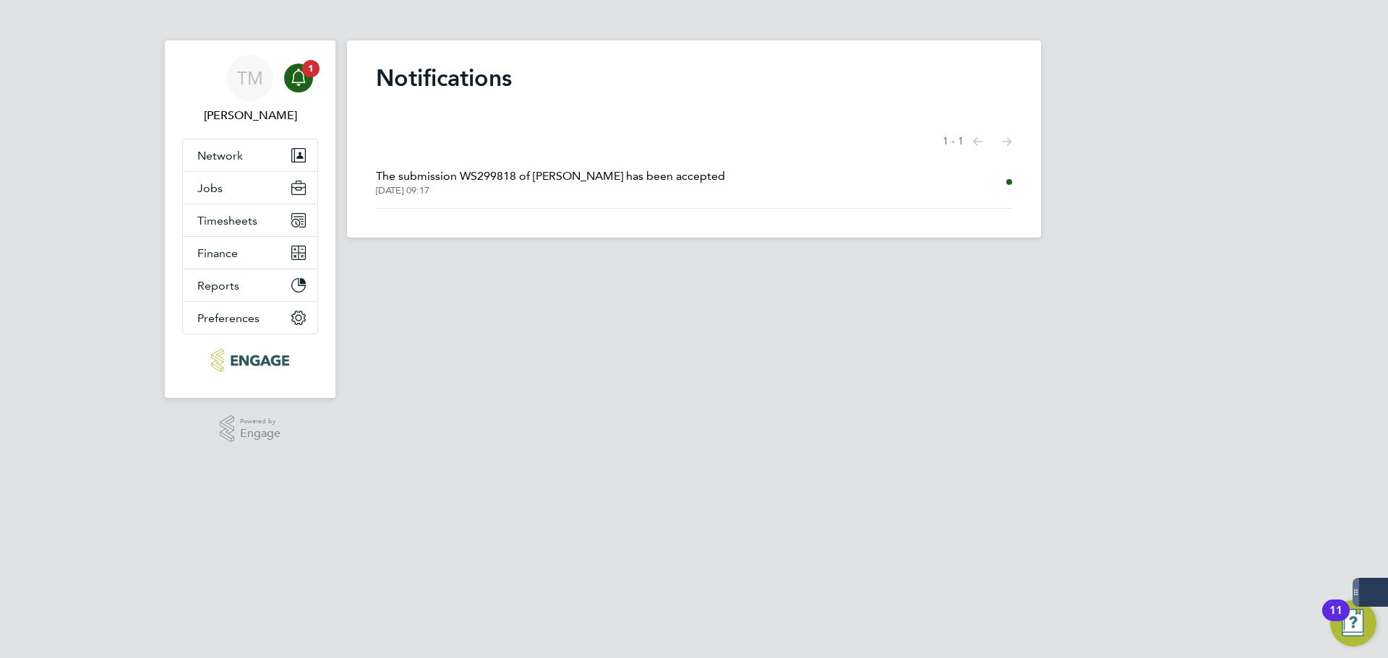
click at [506, 183] on span "The submission WS299818 of [PERSON_NAME] has been accepted" at bounding box center [550, 176] width 349 height 17
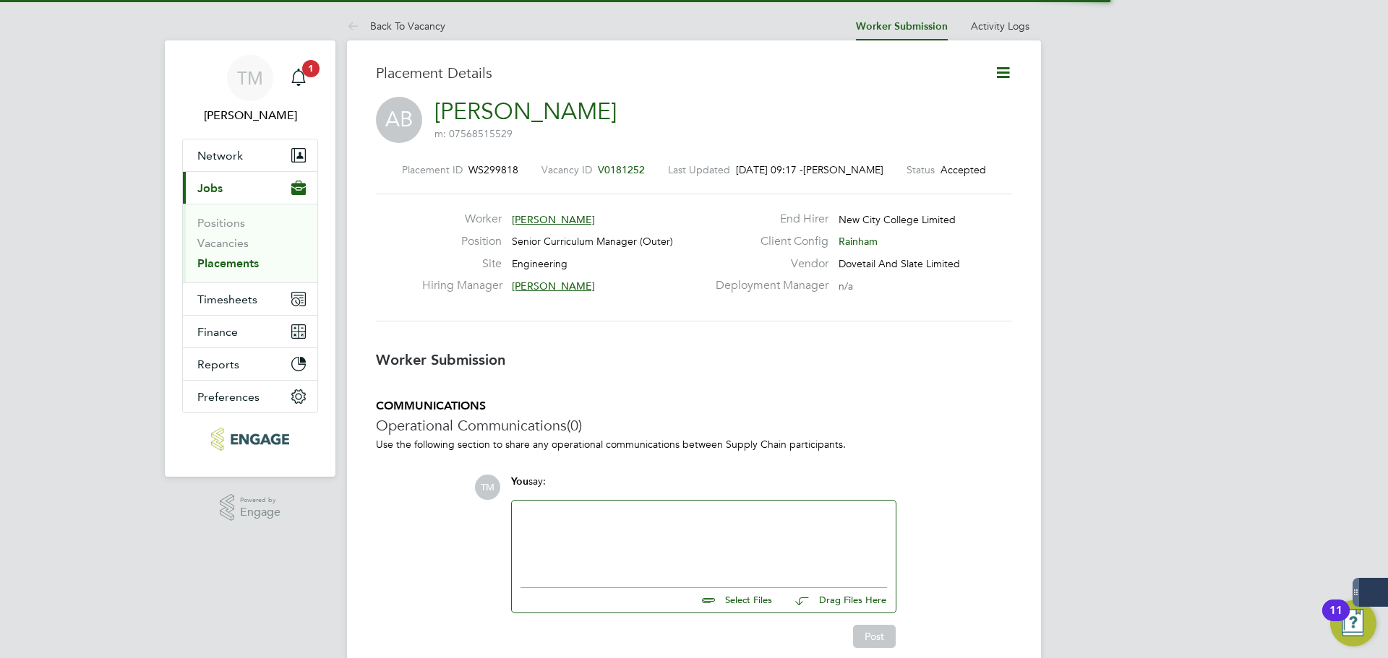
scroll to position [23, 285]
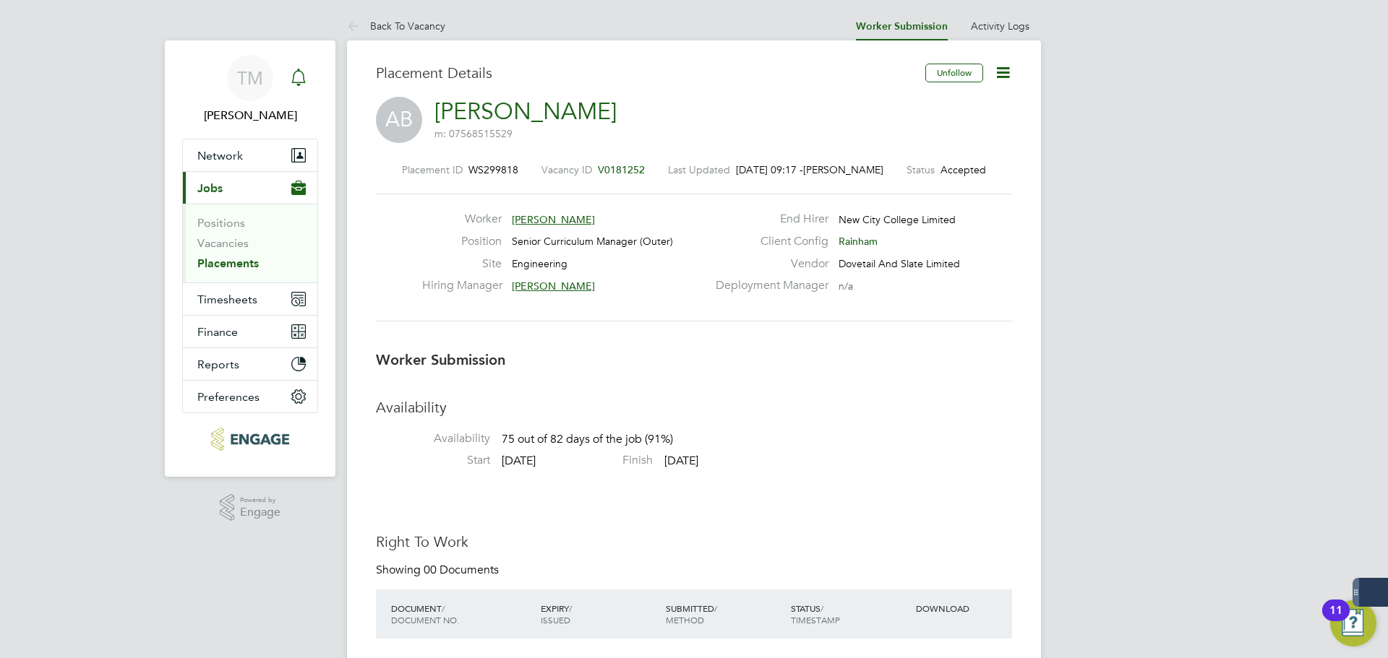
click at [304, 80] on icon "Main navigation" at bounding box center [298, 76] width 14 height 14
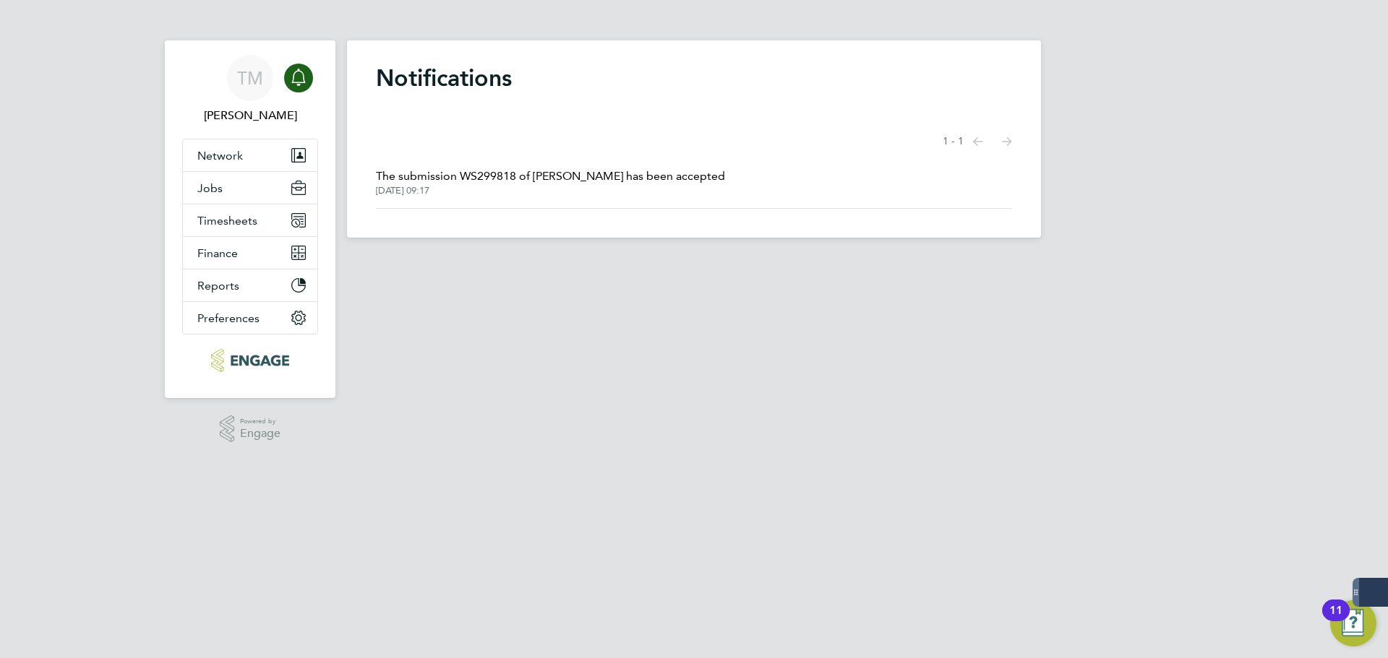
click at [304, 80] on icon "Main navigation" at bounding box center [298, 76] width 14 height 14
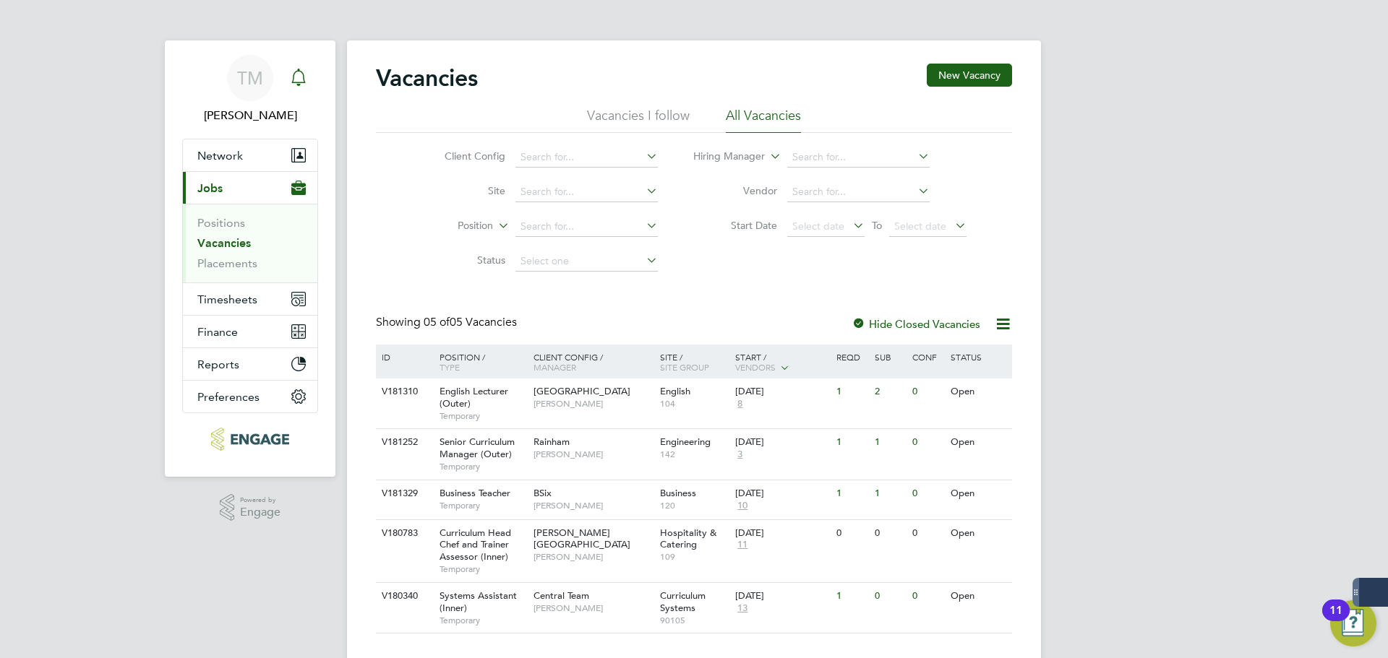
click at [305, 82] on icon "Main navigation" at bounding box center [298, 77] width 17 height 17
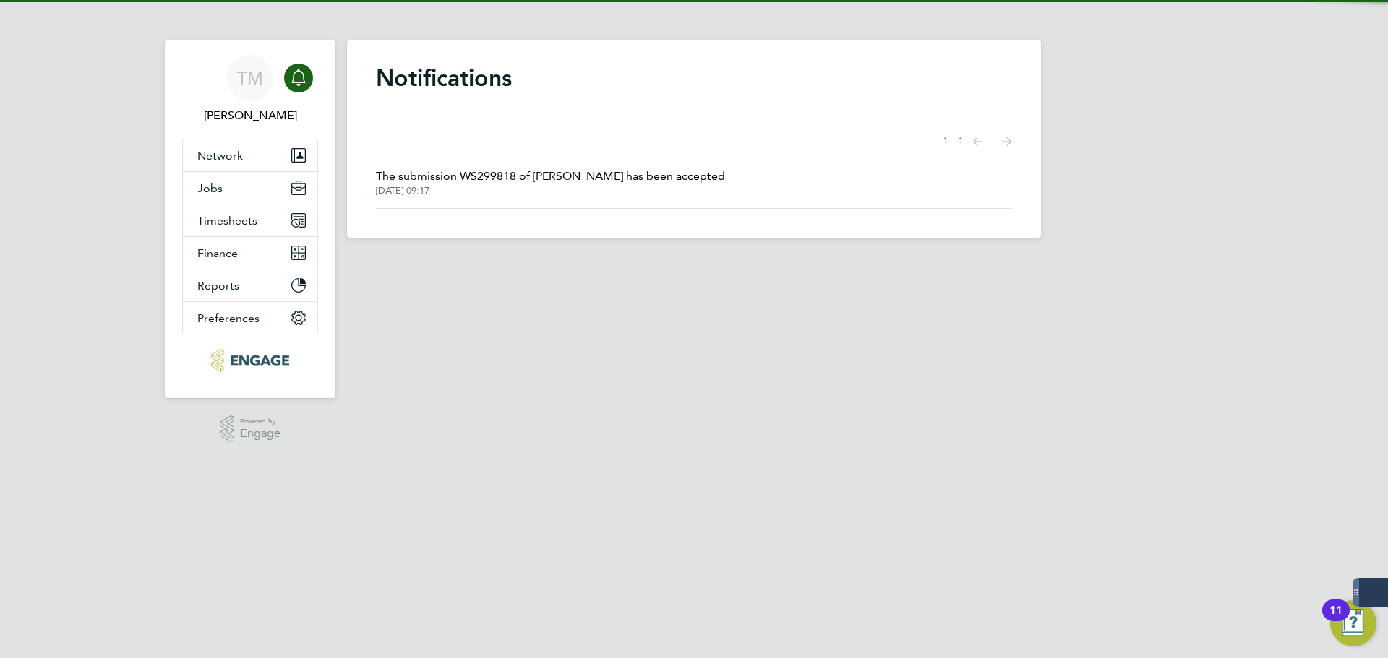
click at [478, 176] on span "The submission WS299818 of [PERSON_NAME] has been accepted" at bounding box center [550, 176] width 349 height 17
